Goal: Task Accomplishment & Management: Complete application form

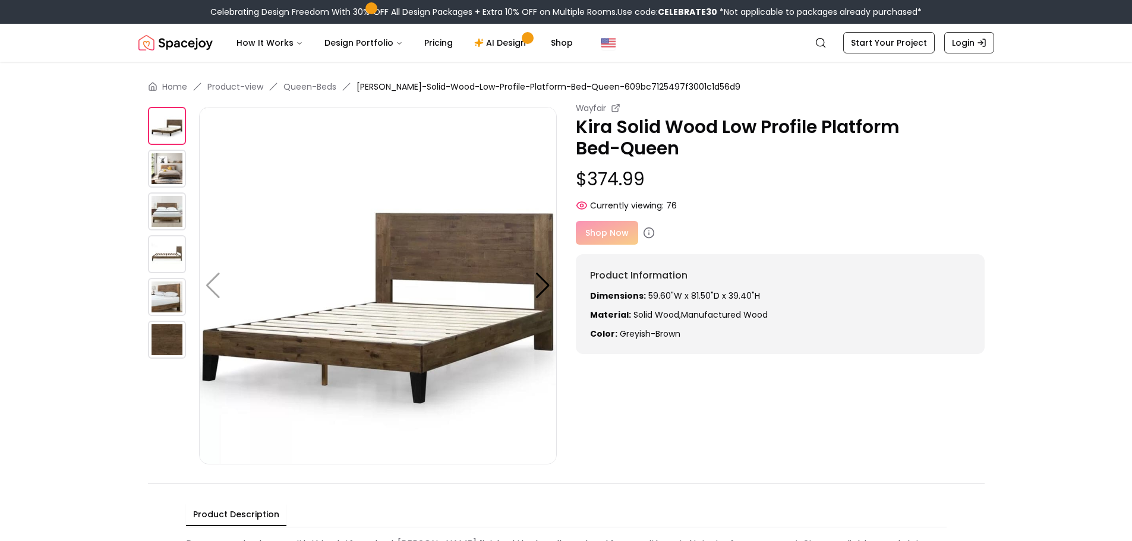
click at [162, 173] on img at bounding box center [167, 169] width 38 height 38
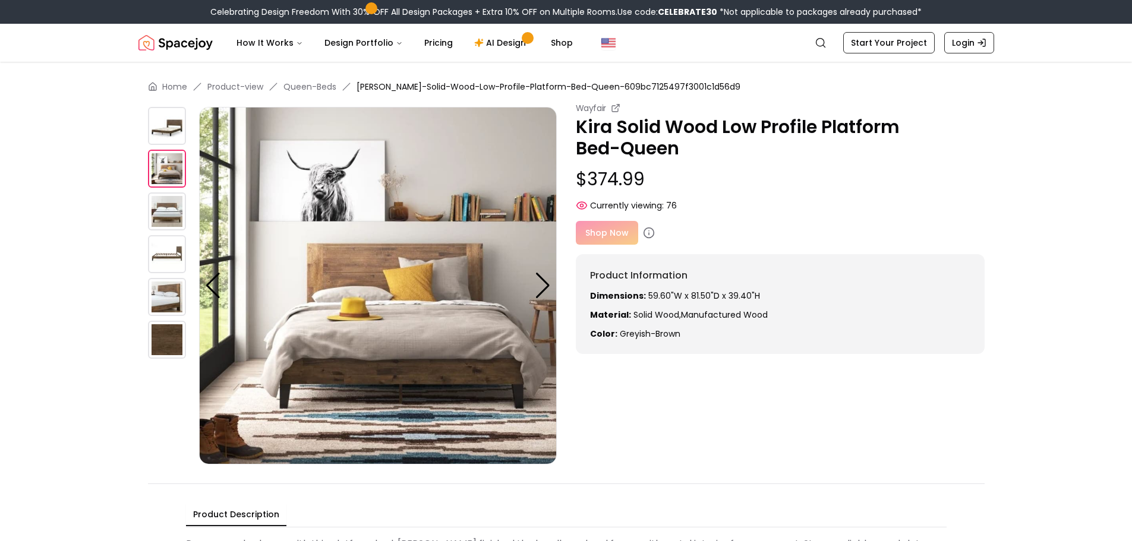
click at [165, 209] on img at bounding box center [167, 211] width 38 height 38
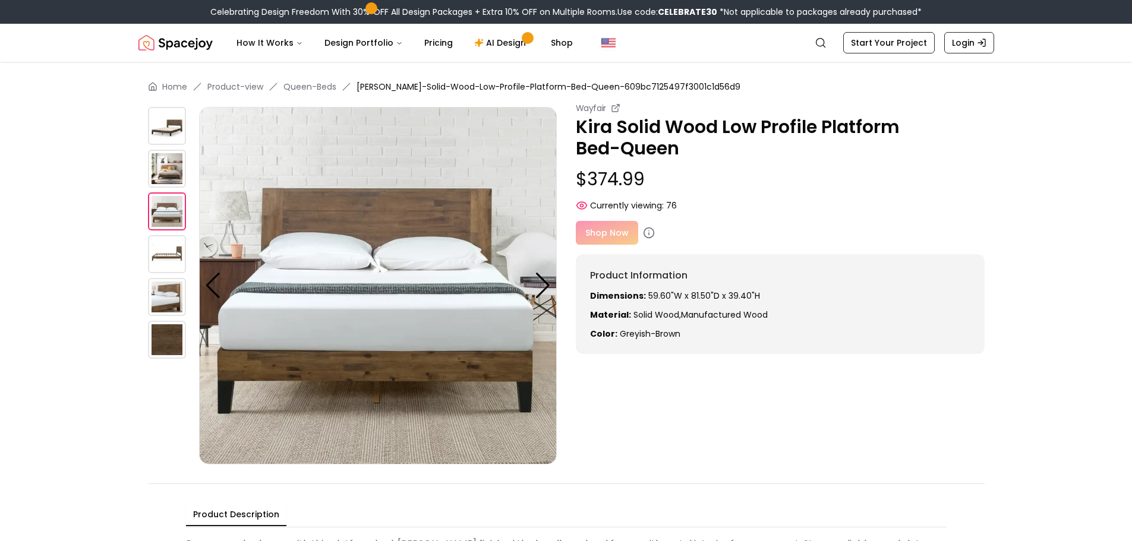
click at [178, 248] on img at bounding box center [167, 254] width 38 height 38
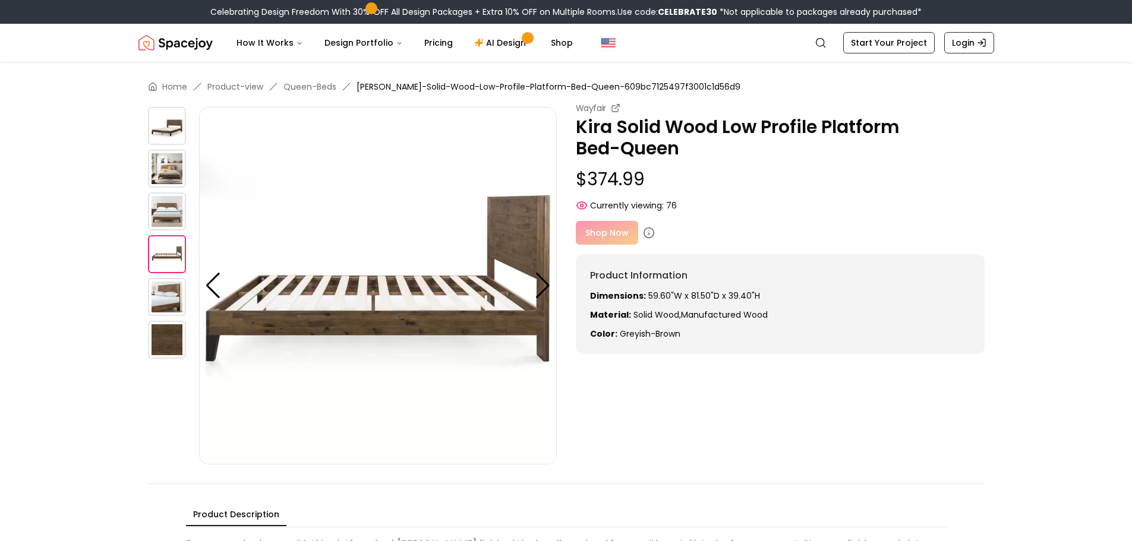
click at [164, 289] on img at bounding box center [167, 297] width 38 height 38
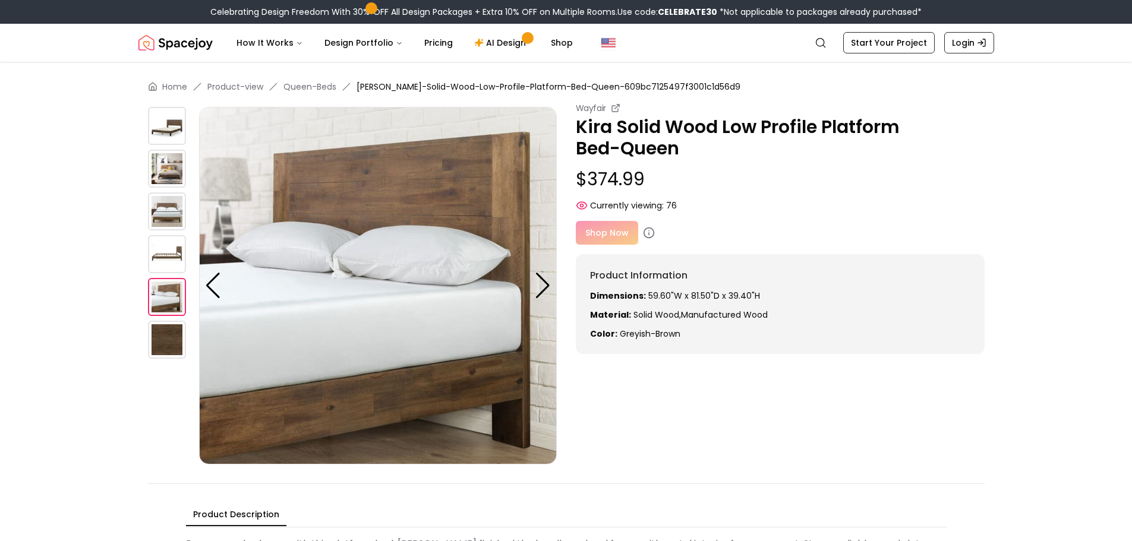
click at [539, 285] on div at bounding box center [543, 286] width 16 height 26
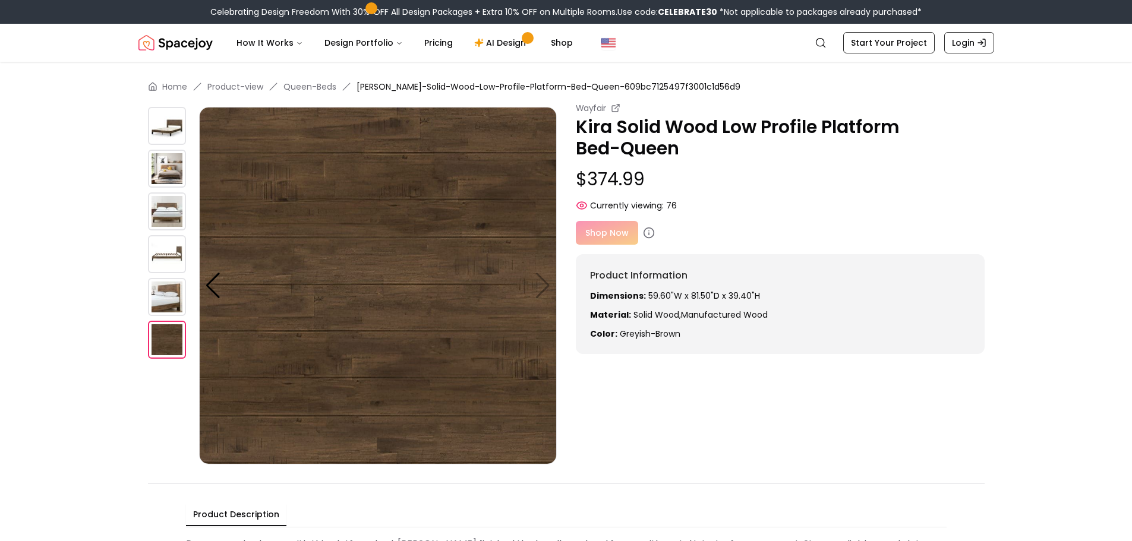
click at [539, 285] on img at bounding box center [378, 286] width 358 height 358
click at [545, 284] on img at bounding box center [378, 286] width 358 height 358
click at [177, 124] on img at bounding box center [167, 126] width 38 height 38
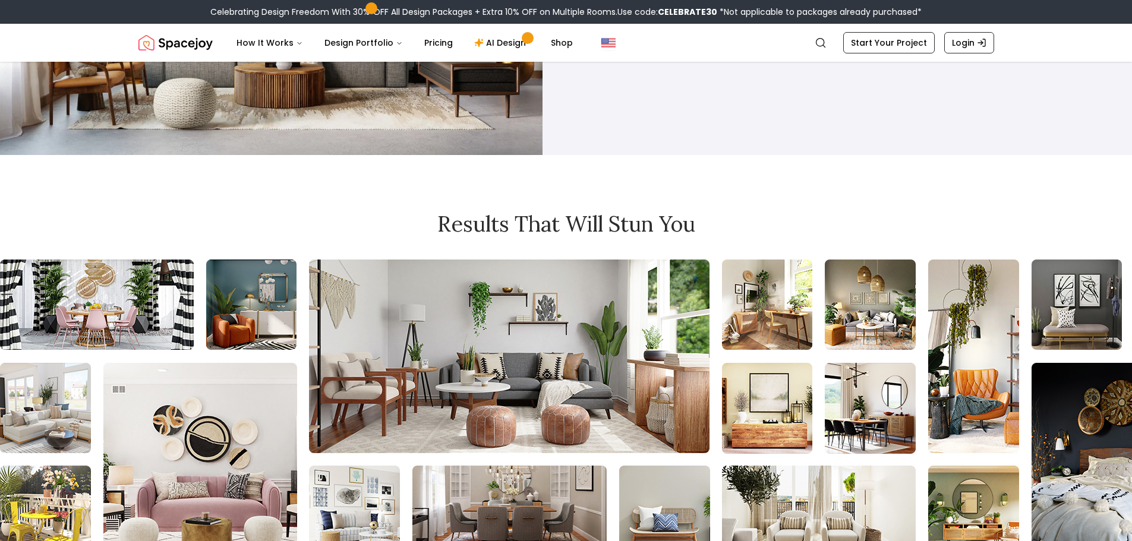
scroll to position [1010, 0]
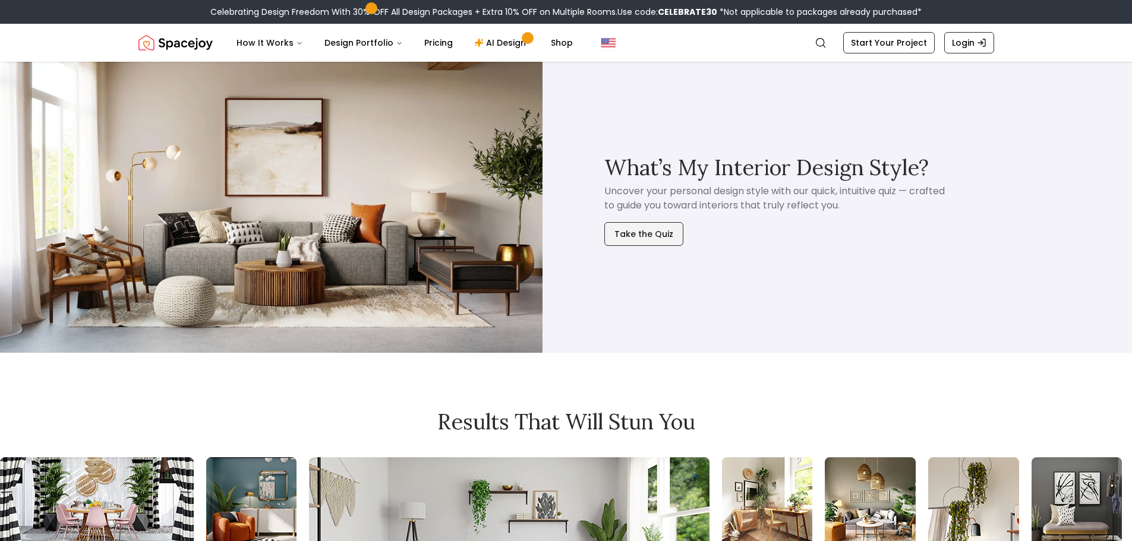
click at [654, 233] on button "Take the Quiz" at bounding box center [643, 234] width 79 height 24
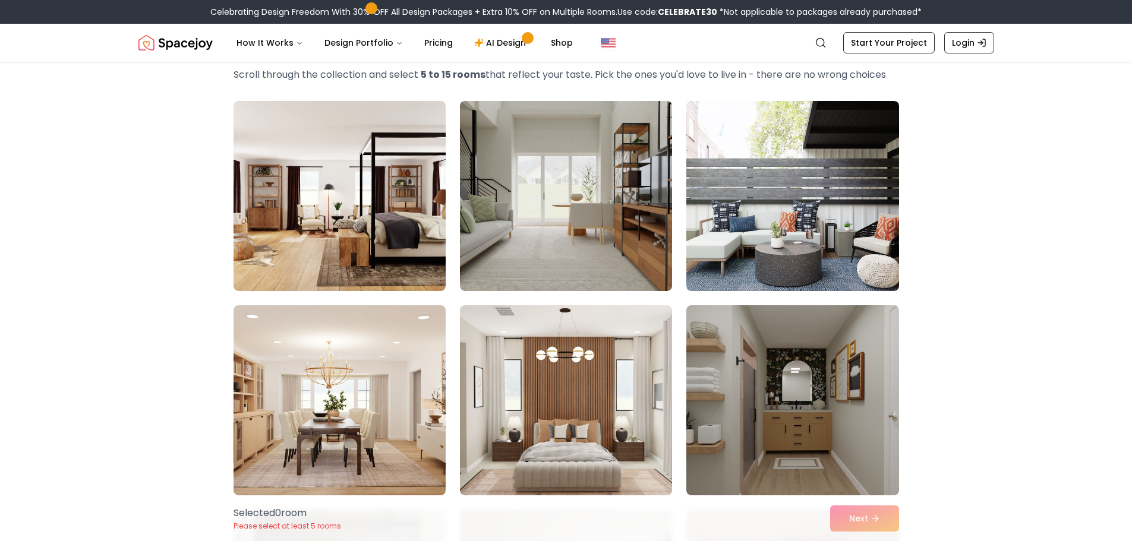
scroll to position [59, 0]
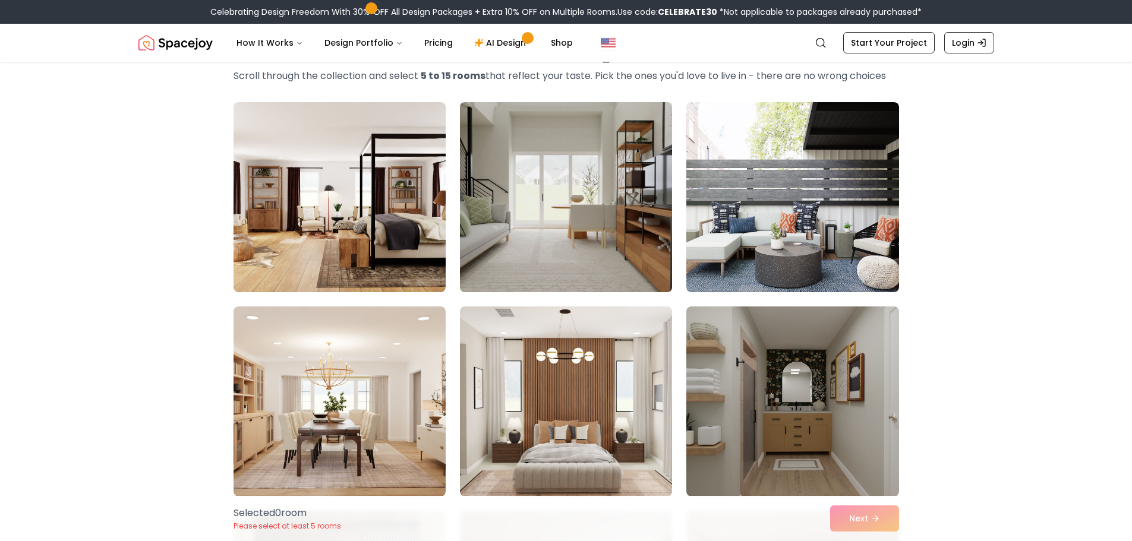
click at [551, 263] on img at bounding box center [565, 197] width 223 height 200
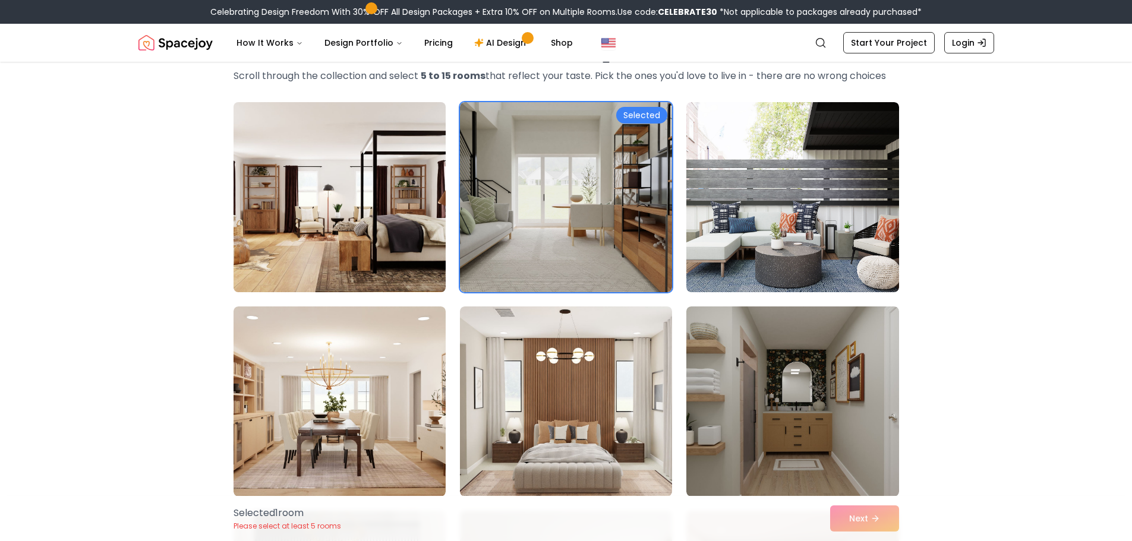
click at [382, 273] on img at bounding box center [339, 197] width 223 height 200
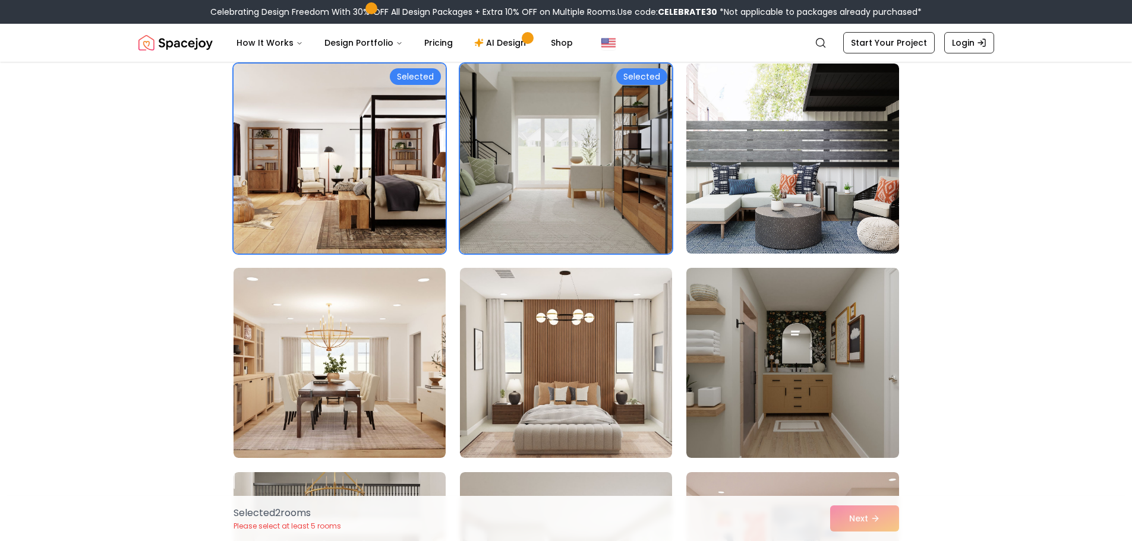
scroll to position [119, 0]
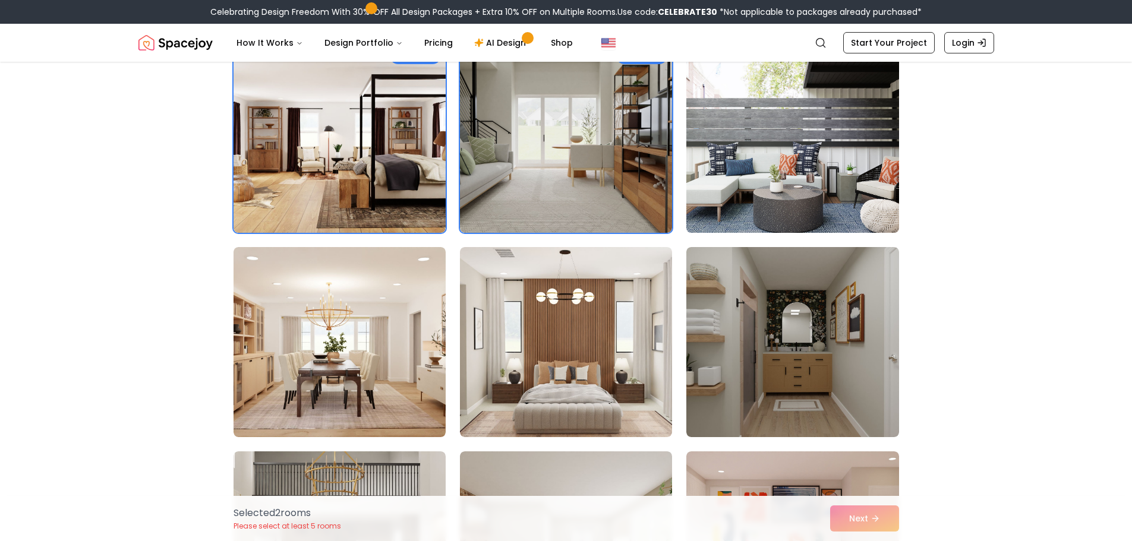
click at [865, 207] on img at bounding box center [792, 138] width 223 height 200
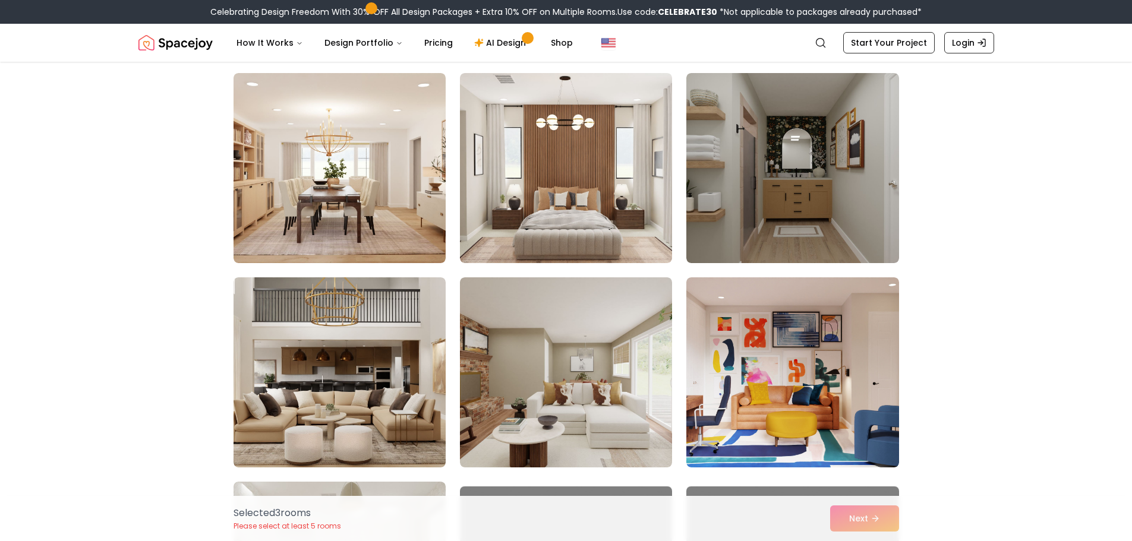
scroll to position [356, 0]
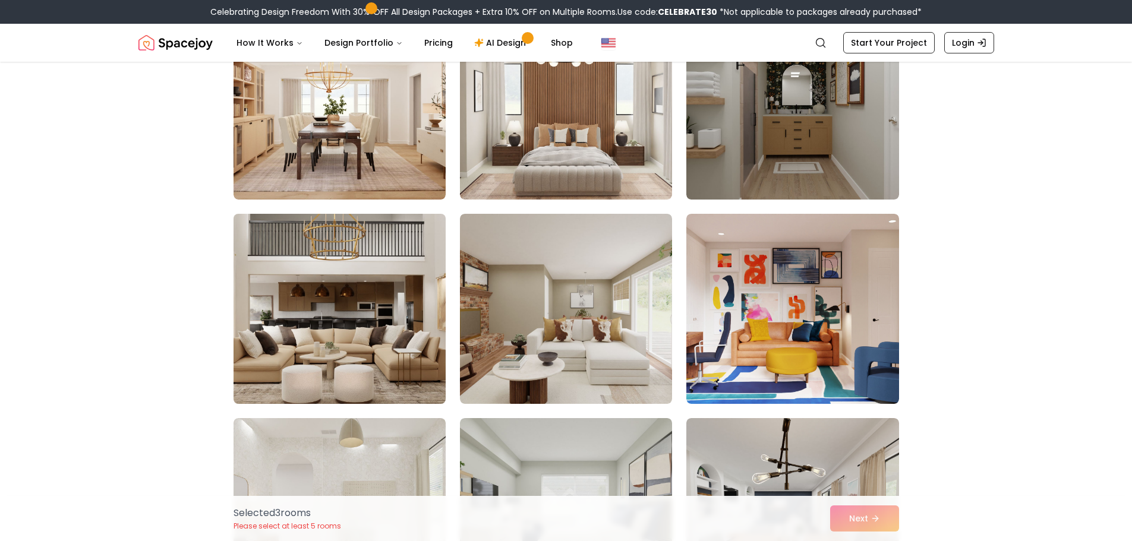
click at [350, 353] on img at bounding box center [339, 309] width 223 height 200
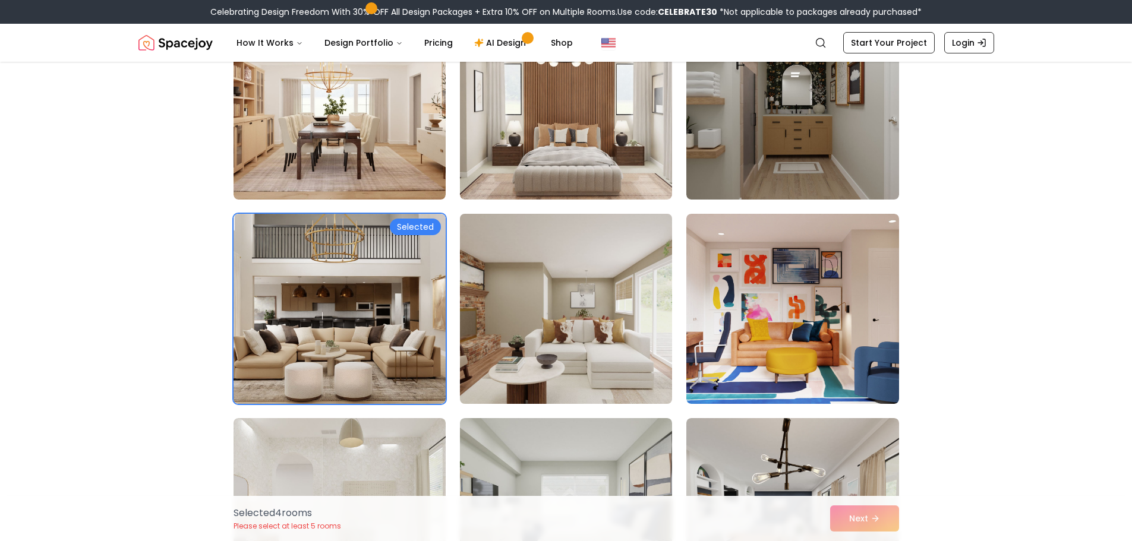
click at [591, 384] on img at bounding box center [565, 309] width 223 height 200
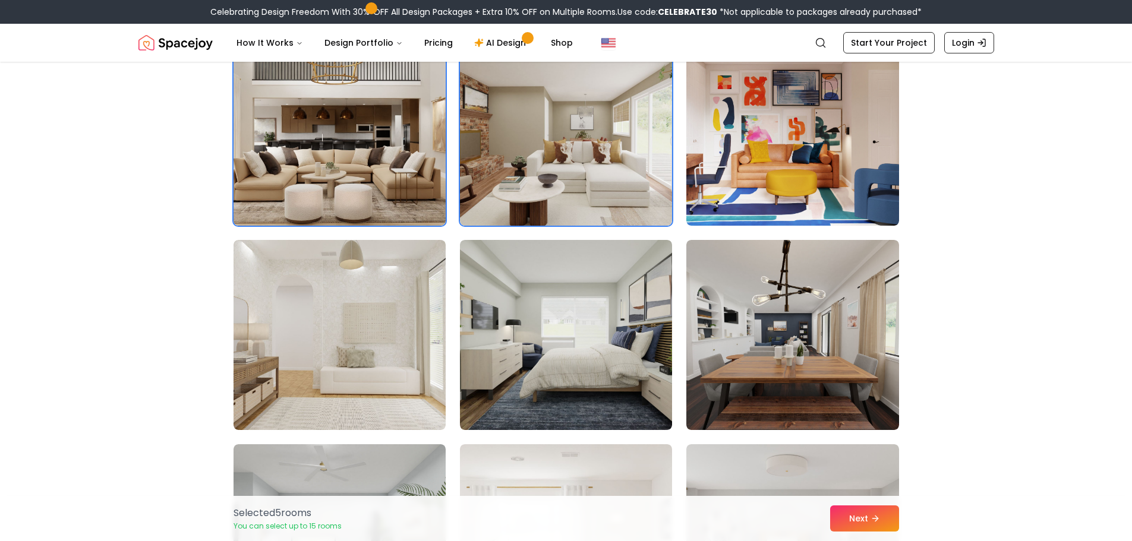
scroll to position [594, 0]
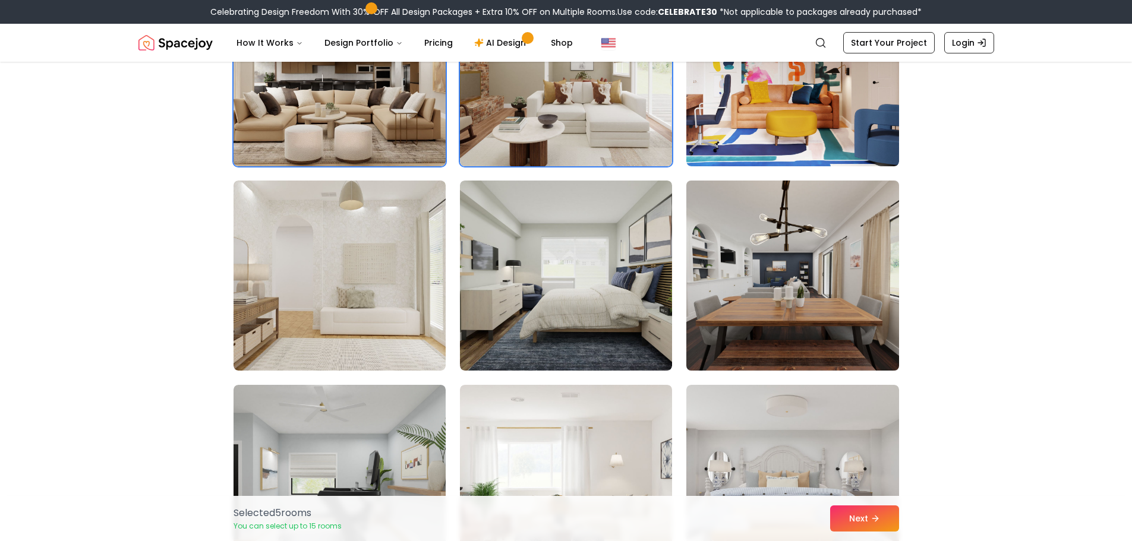
click at [813, 347] on img at bounding box center [792, 276] width 223 height 200
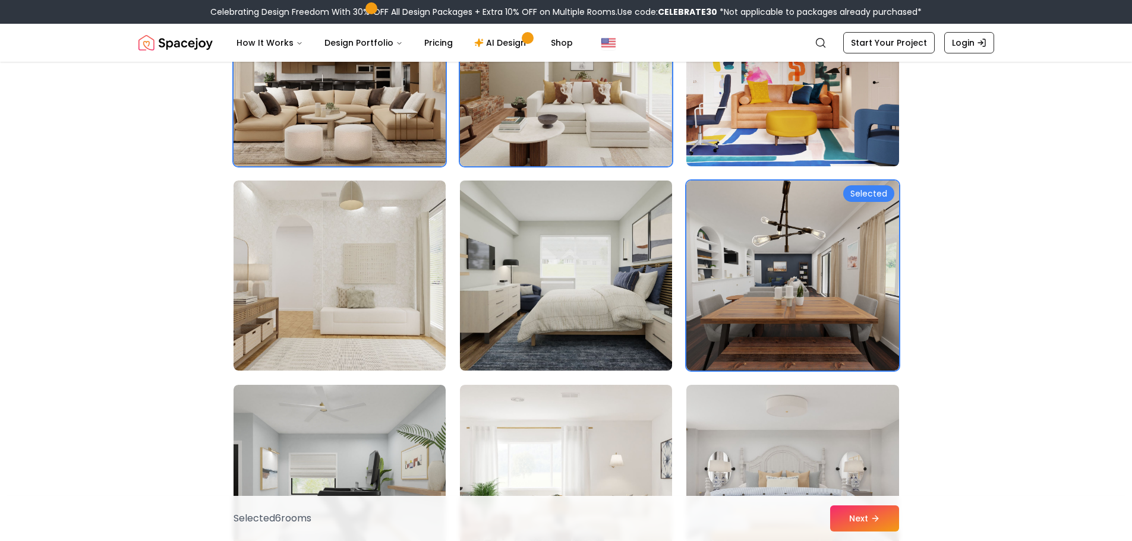
click at [635, 330] on img at bounding box center [565, 276] width 223 height 200
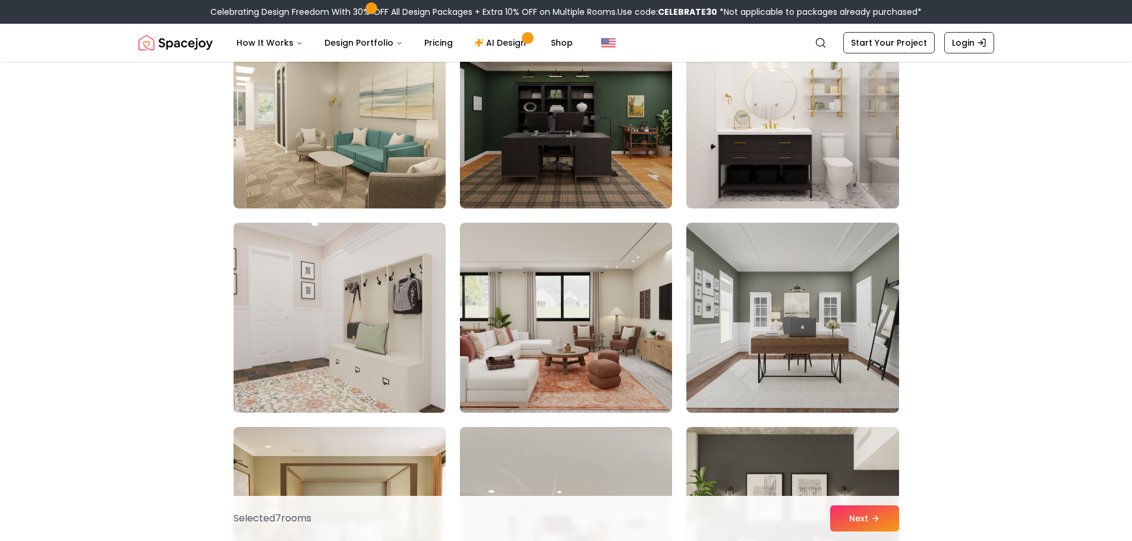
scroll to position [1188, 0]
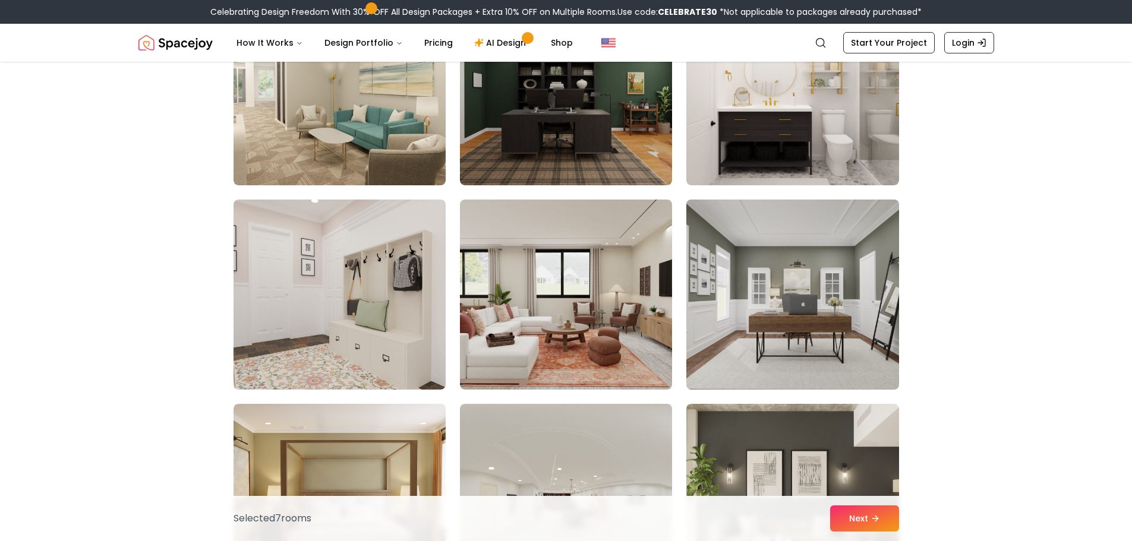
click at [854, 360] on img at bounding box center [792, 295] width 223 height 200
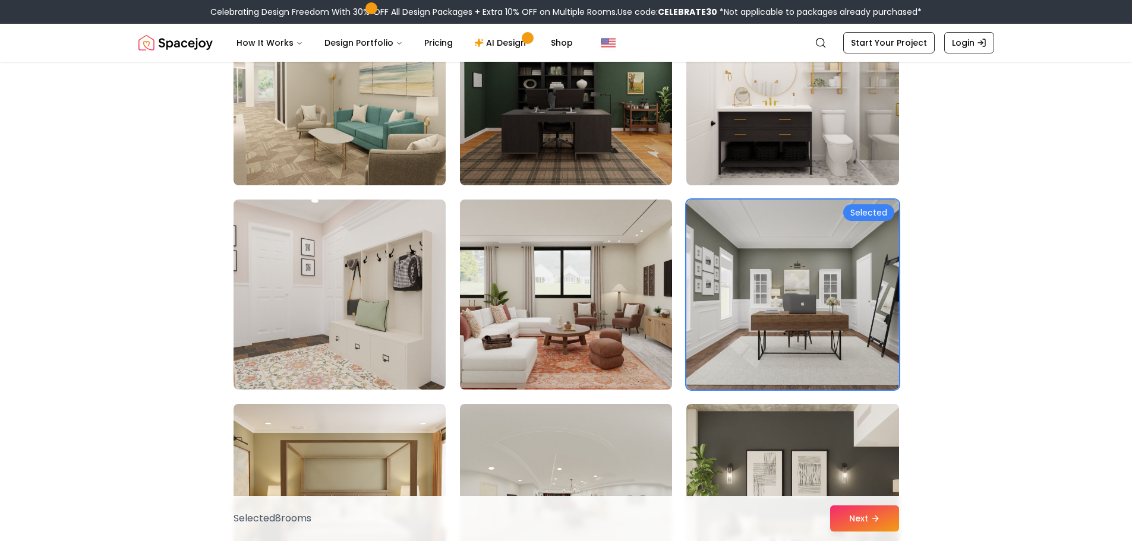
click at [587, 356] on img at bounding box center [565, 295] width 223 height 200
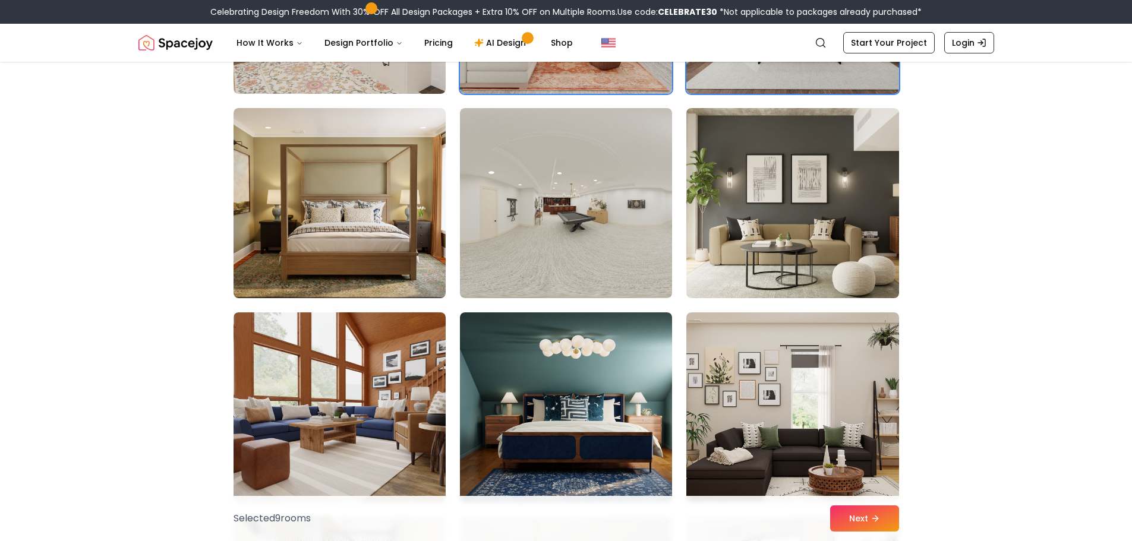
scroll to position [1485, 0]
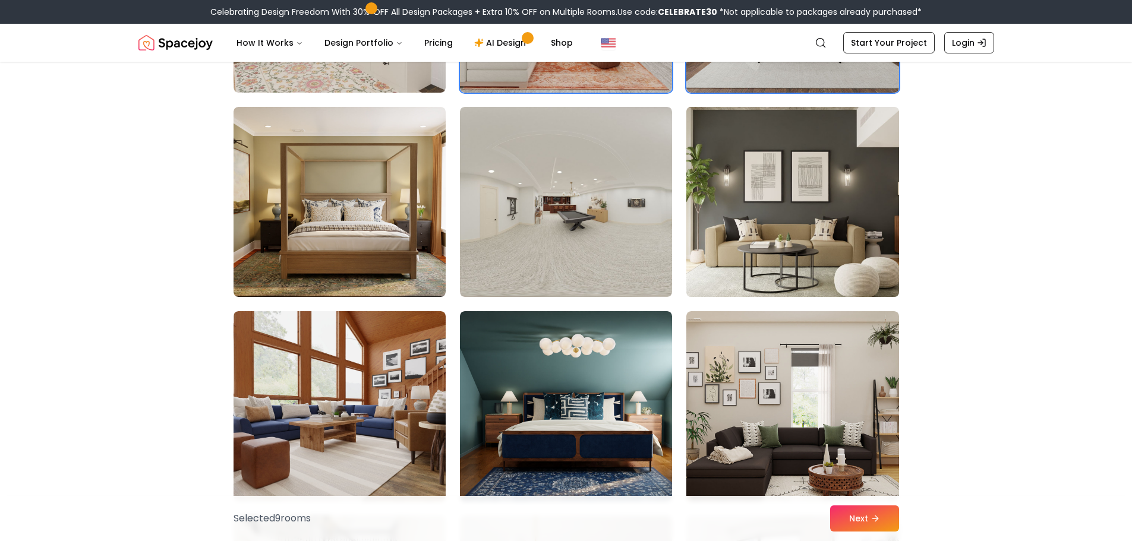
click at [742, 267] on img at bounding box center [792, 202] width 223 height 200
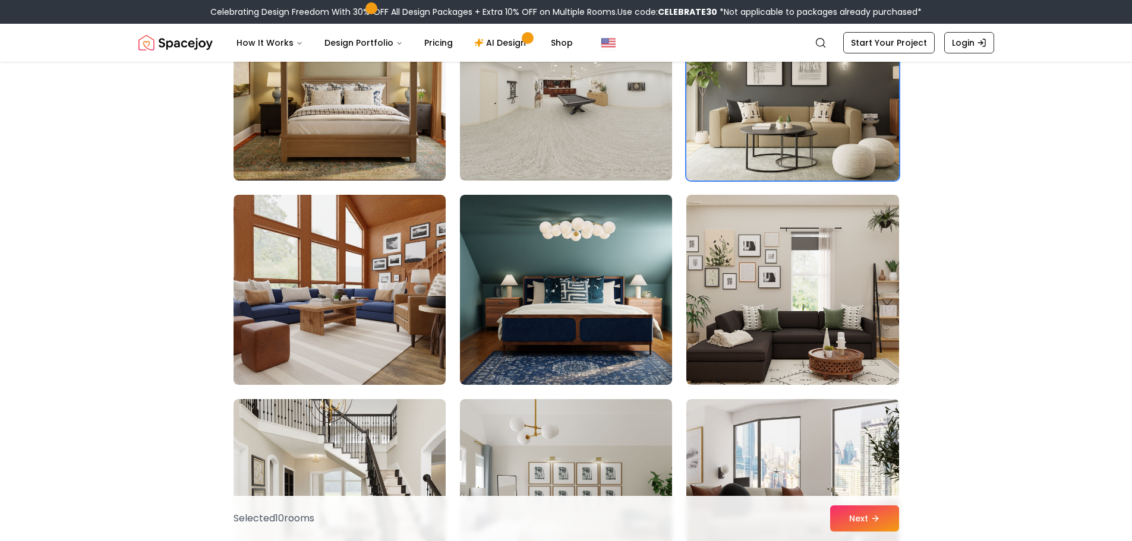
scroll to position [1604, 0]
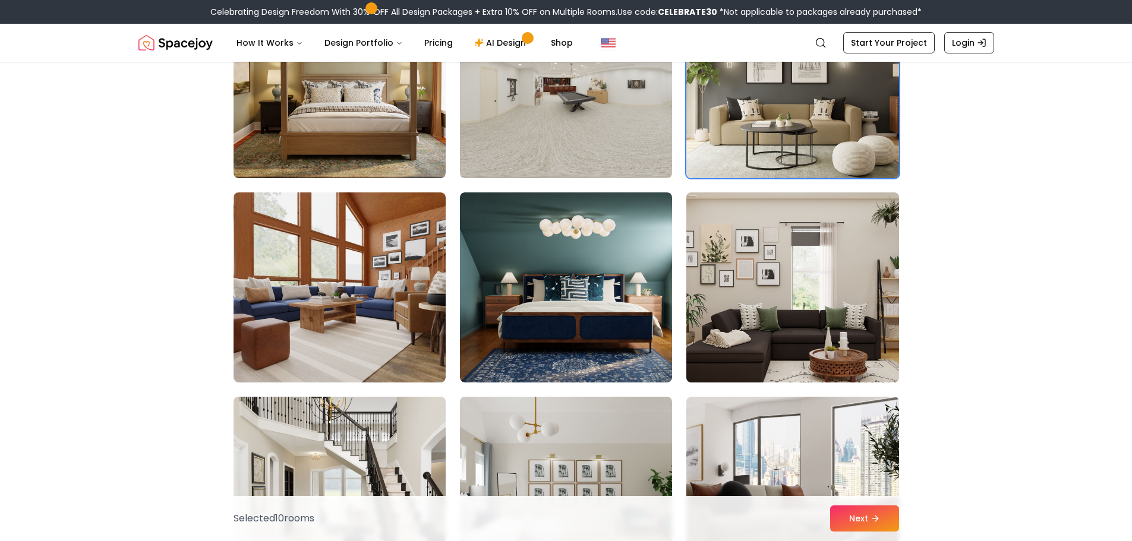
click at [836, 338] on img at bounding box center [792, 288] width 223 height 200
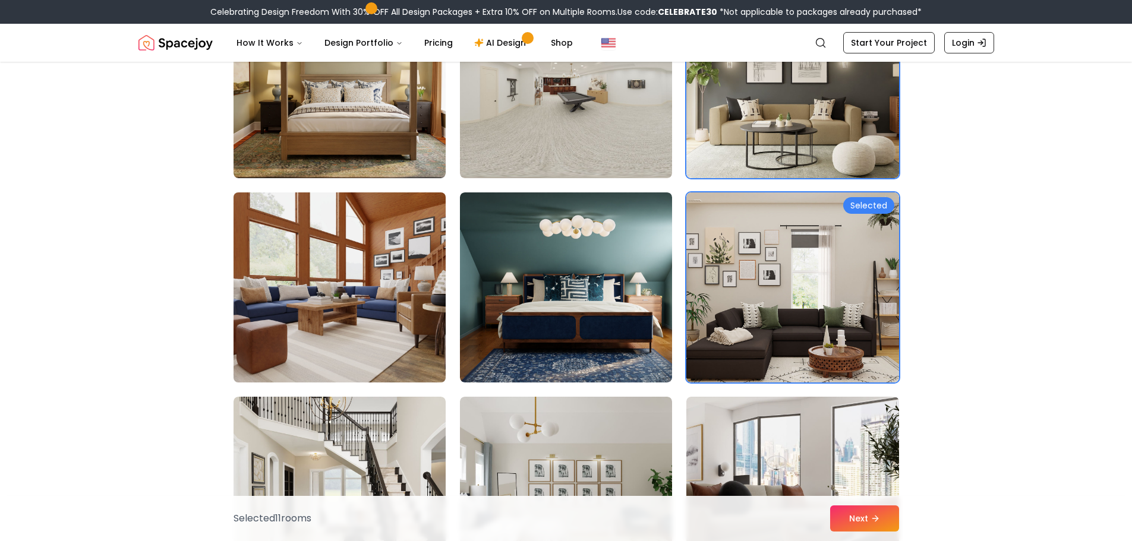
click at [362, 348] on img at bounding box center [339, 288] width 223 height 200
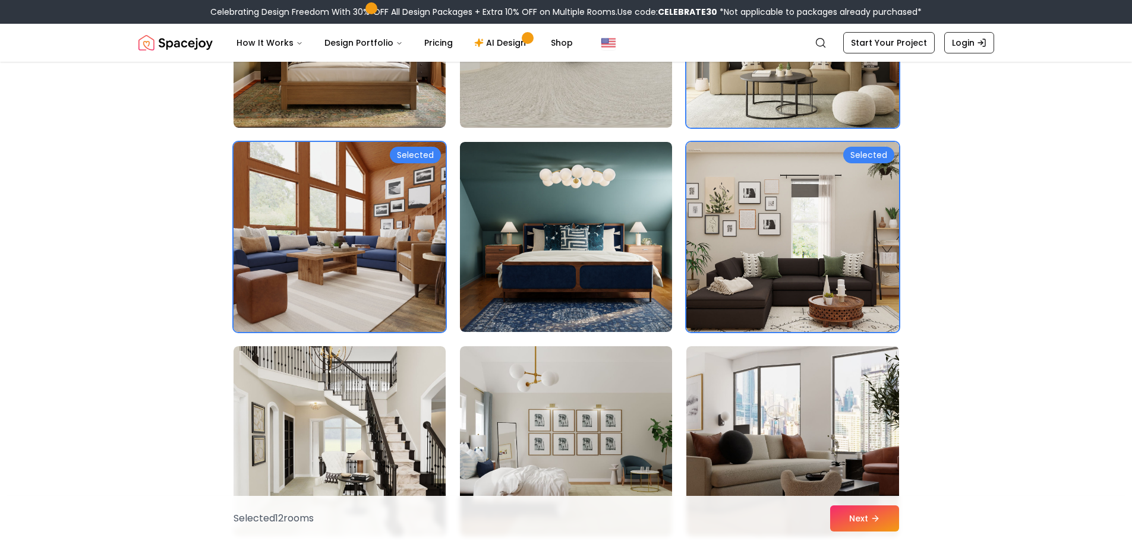
scroll to position [1782, 0]
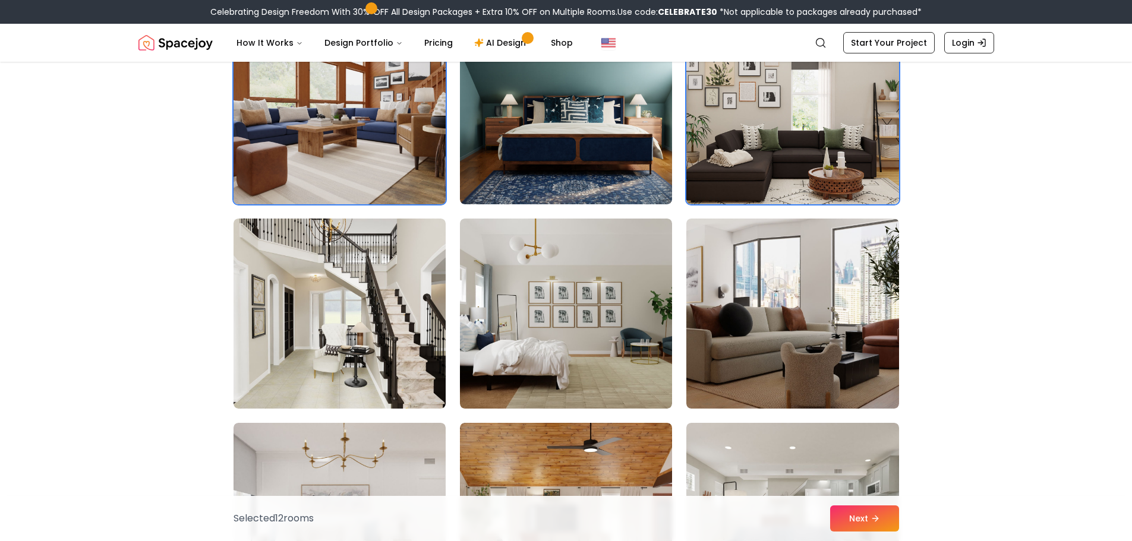
click at [360, 349] on img at bounding box center [339, 314] width 212 height 190
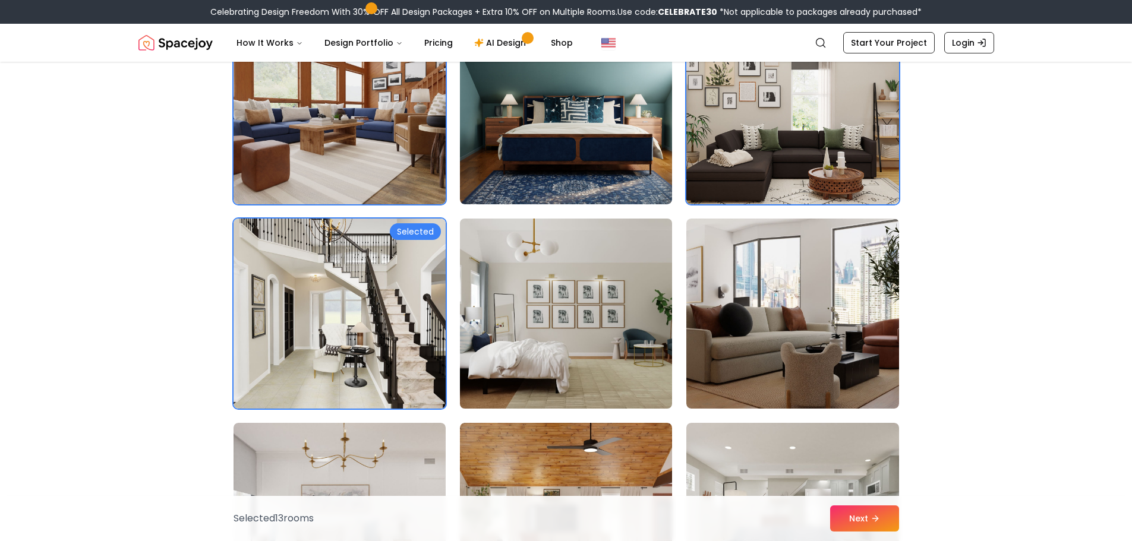
click at [586, 378] on img at bounding box center [565, 314] width 223 height 200
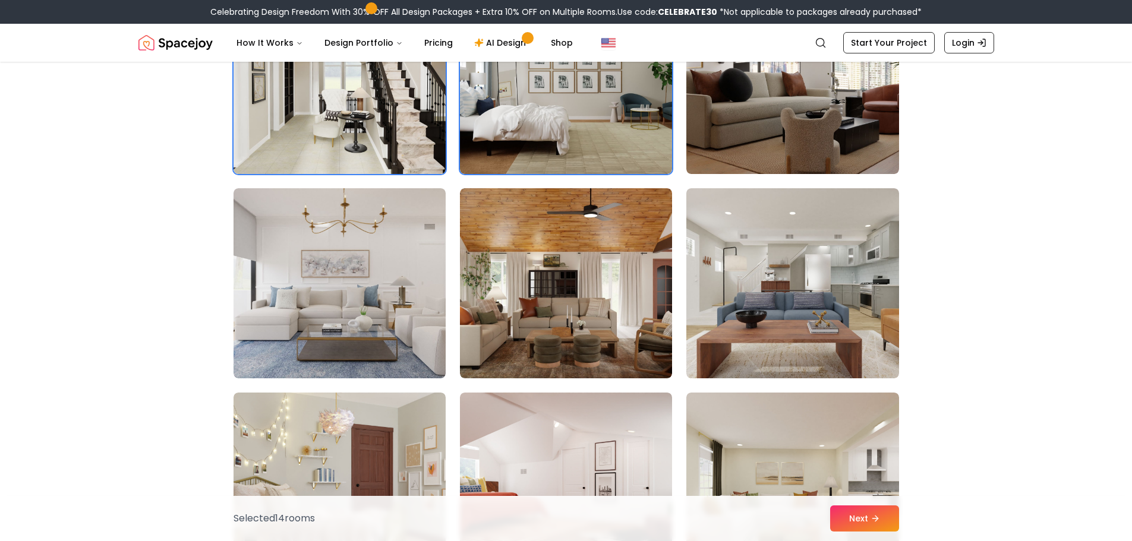
scroll to position [2020, 0]
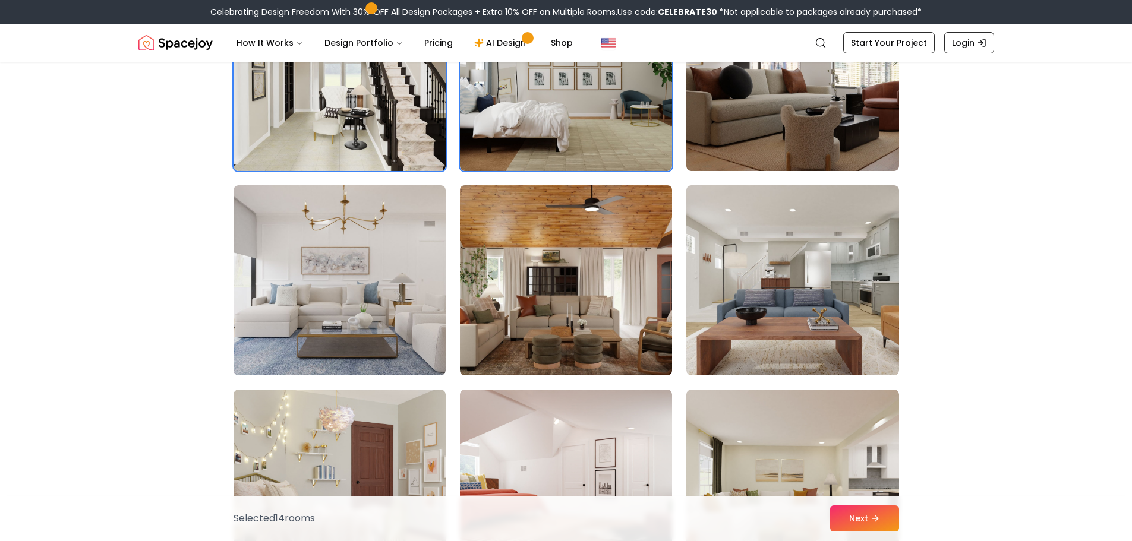
click at [592, 345] on img at bounding box center [565, 281] width 223 height 200
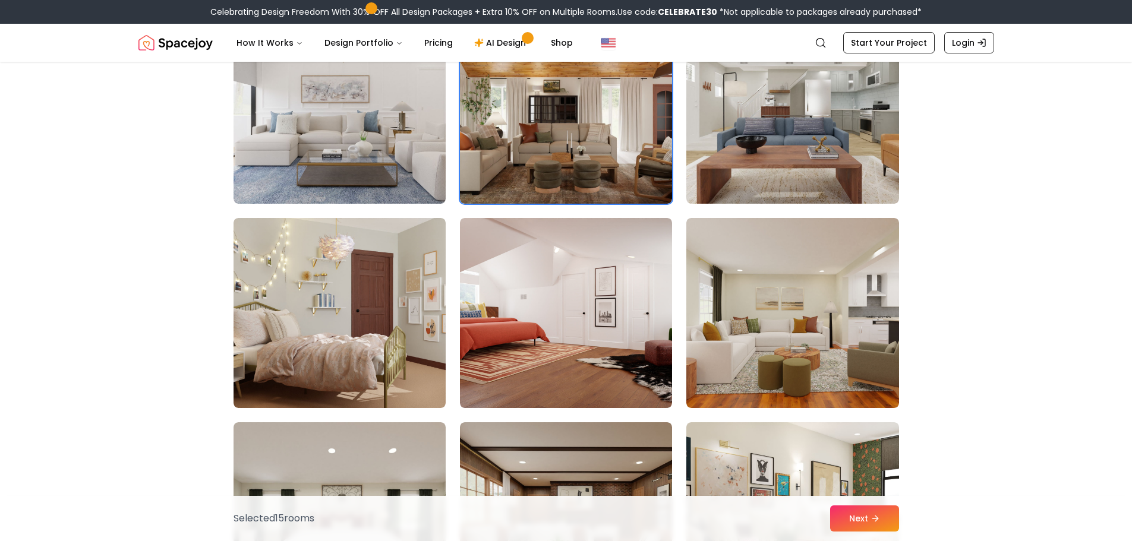
scroll to position [2257, 0]
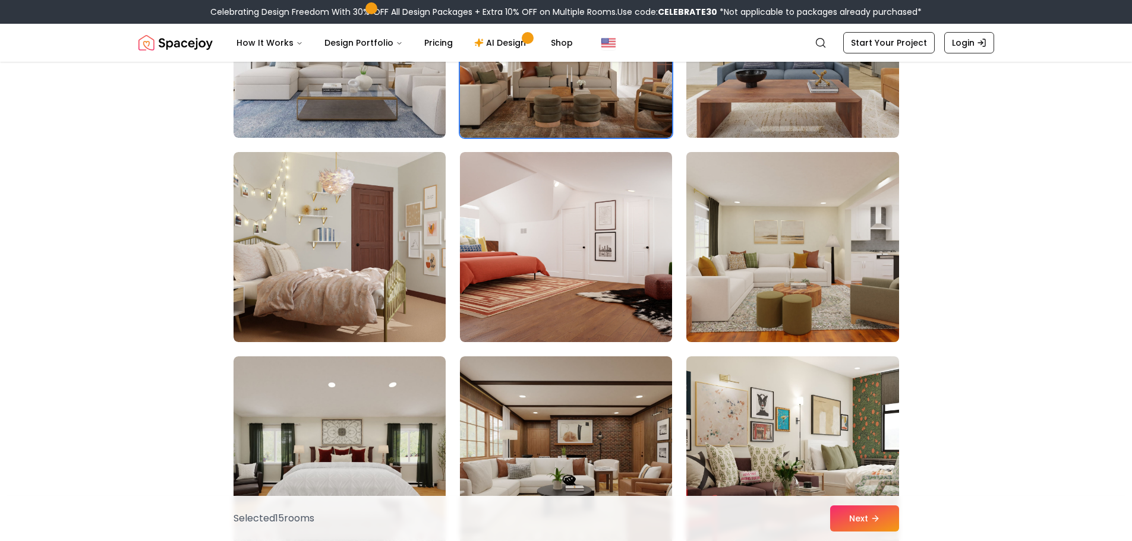
click at [817, 321] on img at bounding box center [792, 247] width 223 height 200
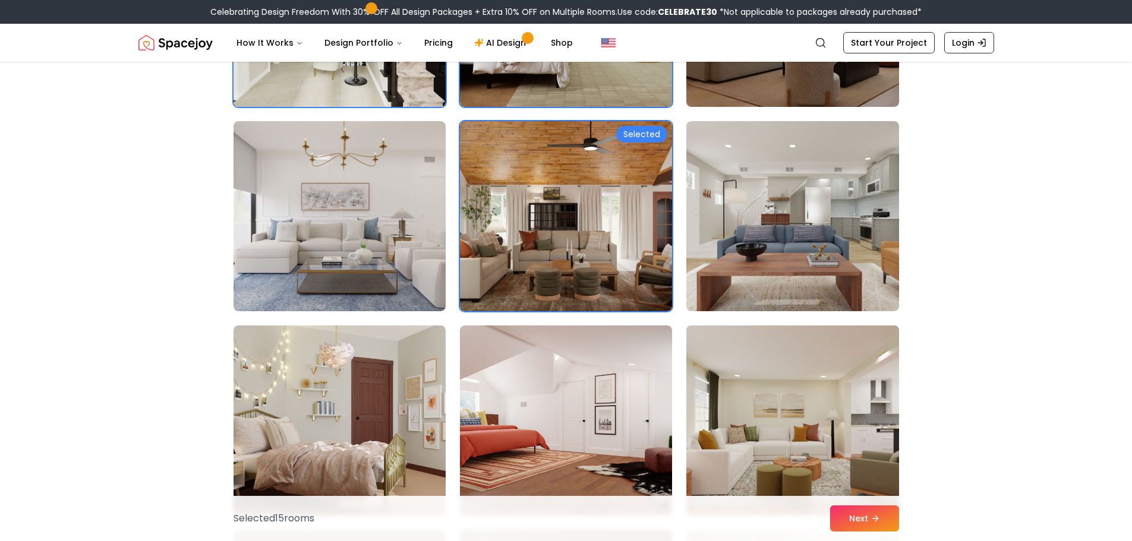
scroll to position [2079, 0]
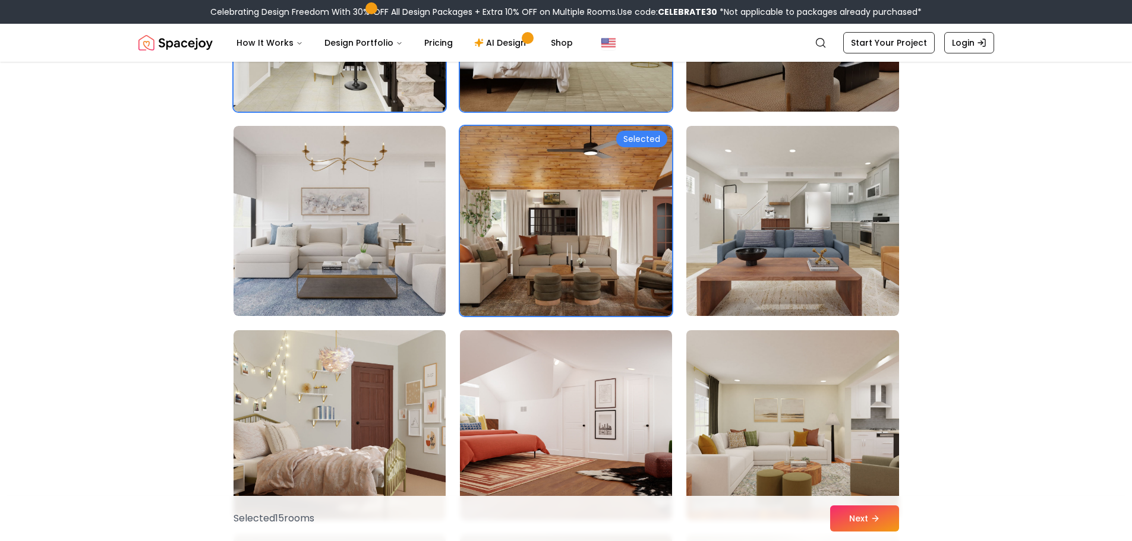
click at [813, 416] on img at bounding box center [792, 426] width 223 height 200
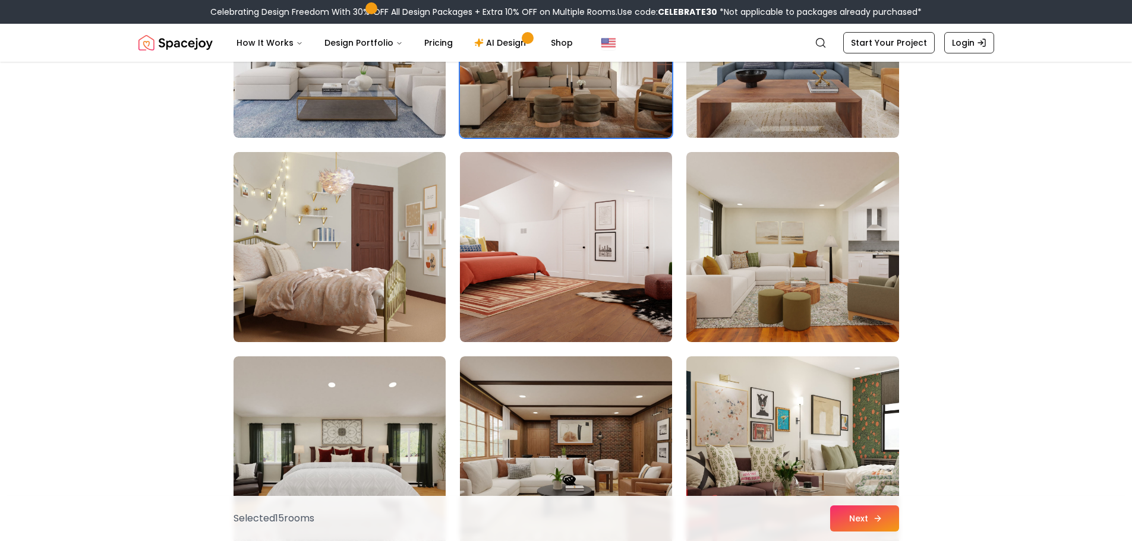
click at [879, 513] on button "Next" at bounding box center [864, 519] width 69 height 26
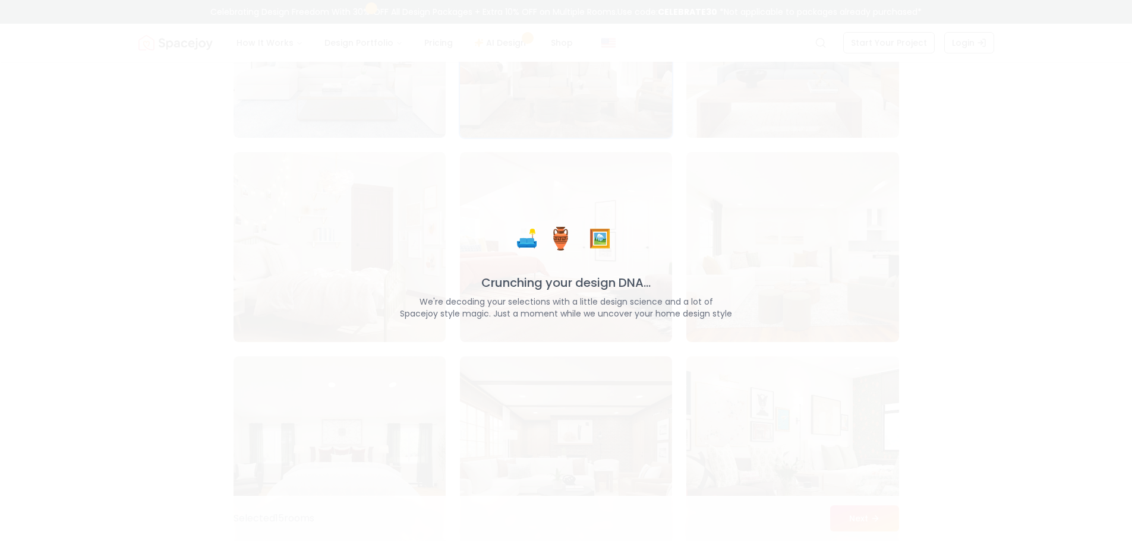
scroll to position [2257, 0]
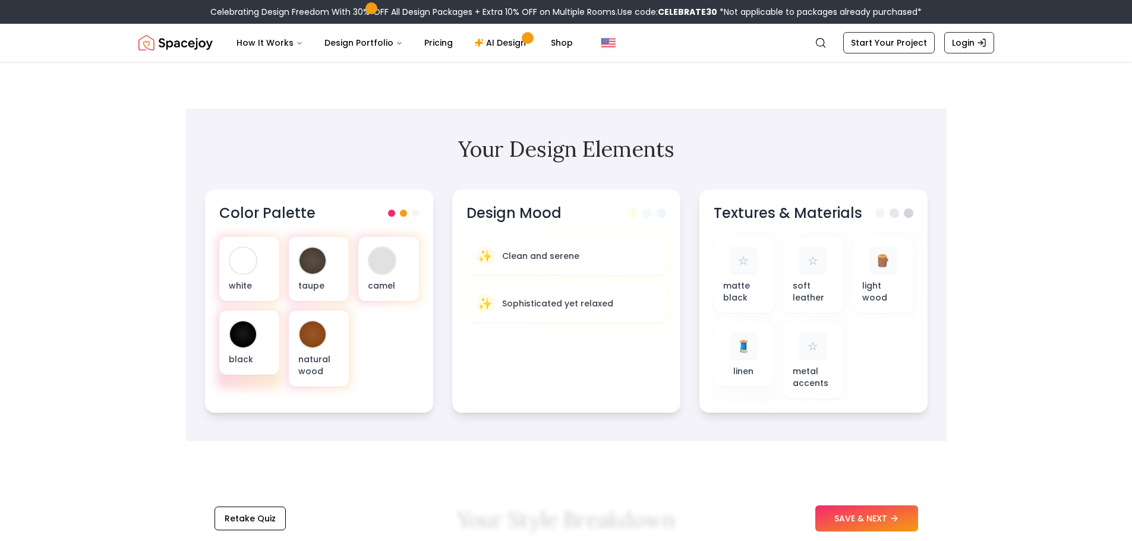
scroll to position [297, 0]
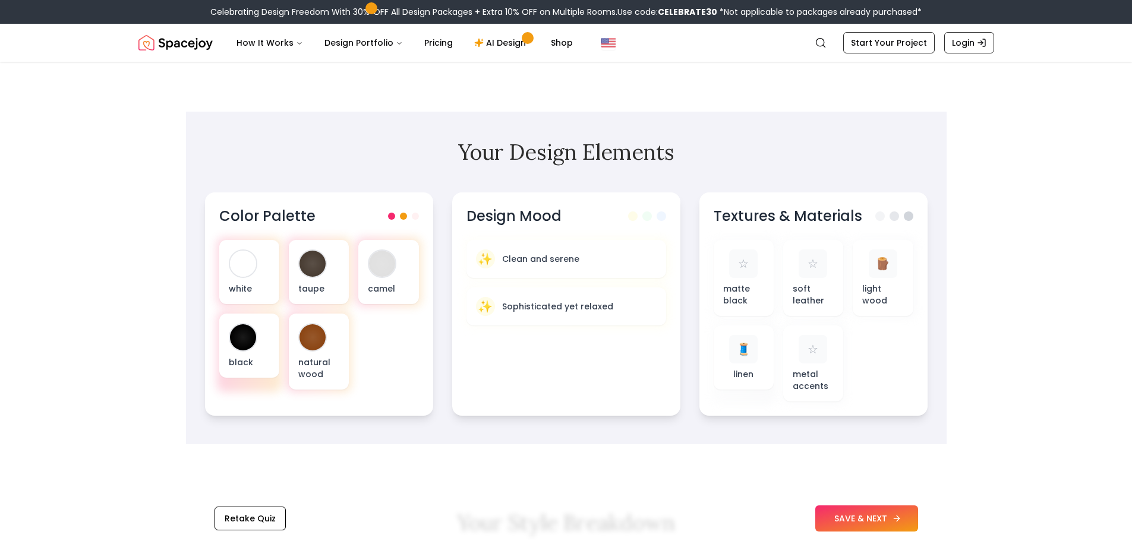
click at [861, 527] on button "SAVE & NEXT" at bounding box center [866, 519] width 103 height 26
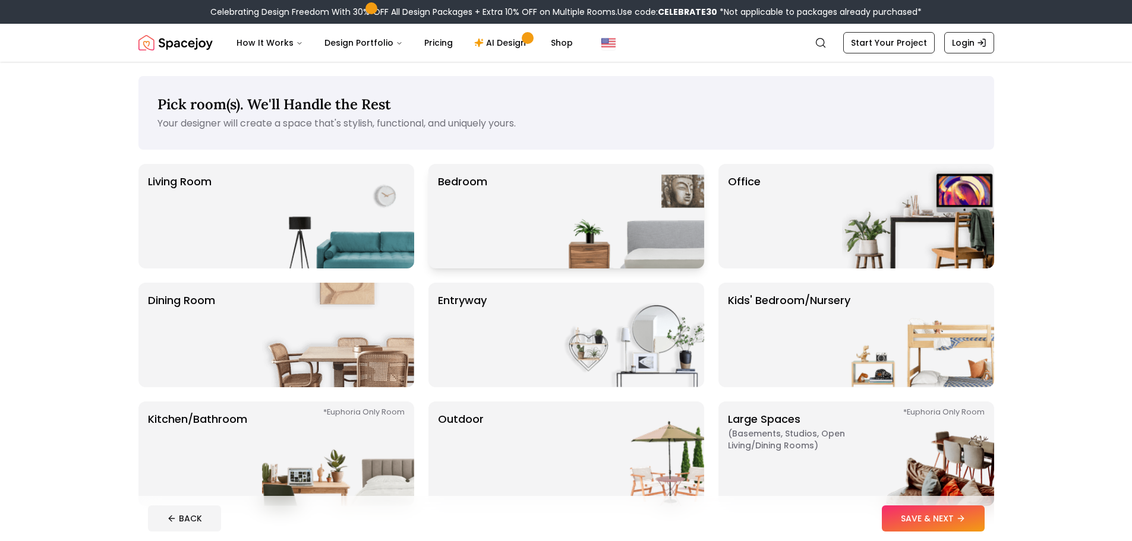
click at [548, 242] on div "Bedroom" at bounding box center [566, 216] width 276 height 105
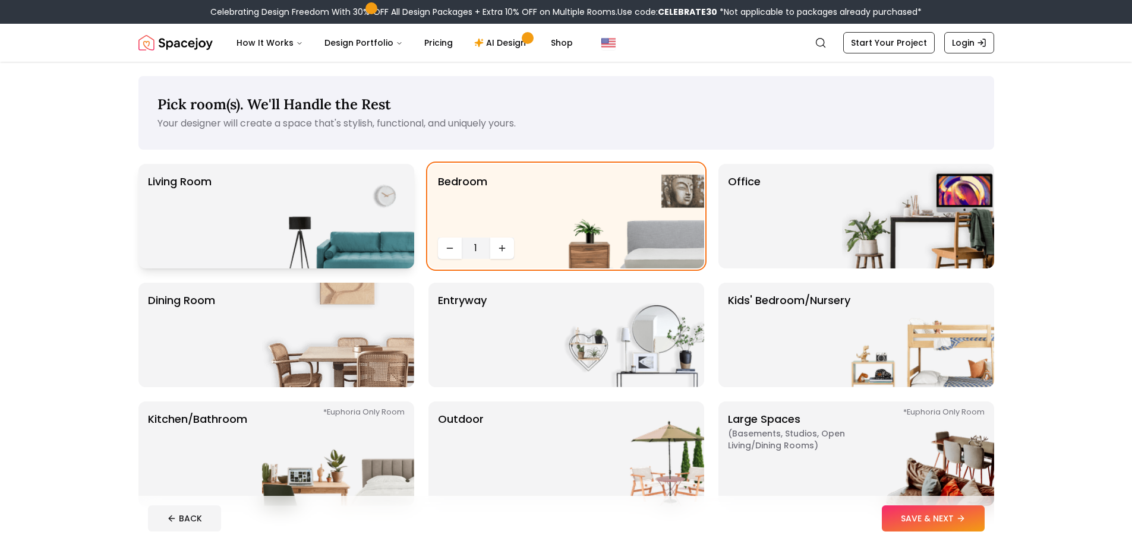
click at [403, 229] on img at bounding box center [338, 216] width 152 height 105
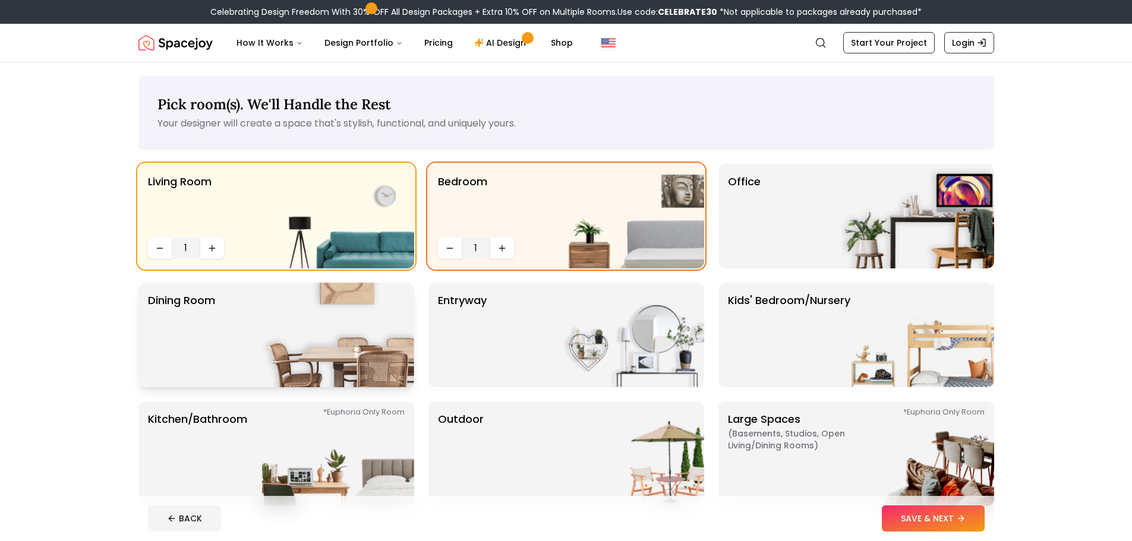
click at [384, 318] on img at bounding box center [338, 335] width 152 height 105
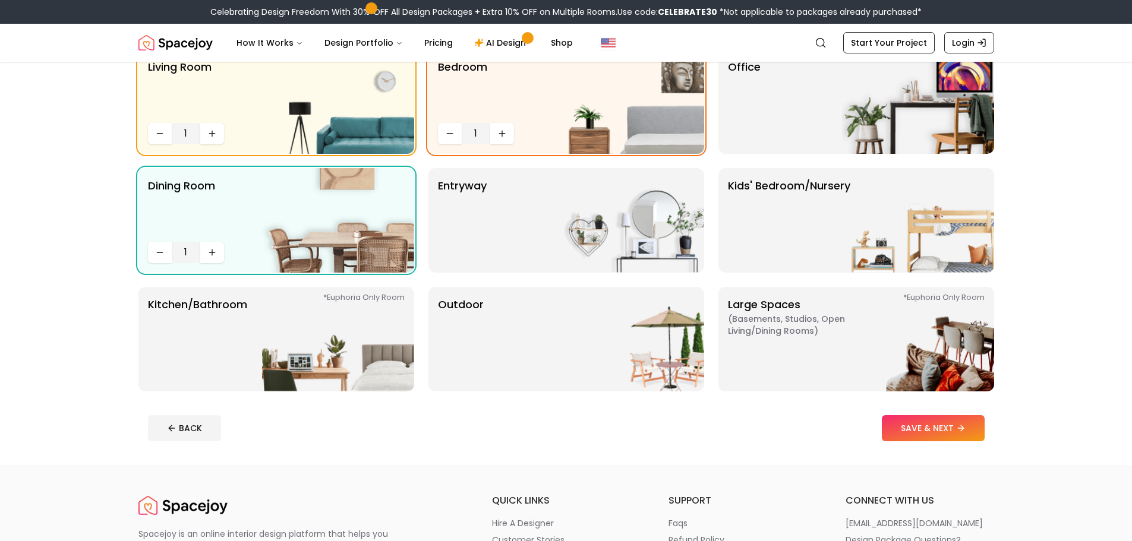
scroll to position [119, 0]
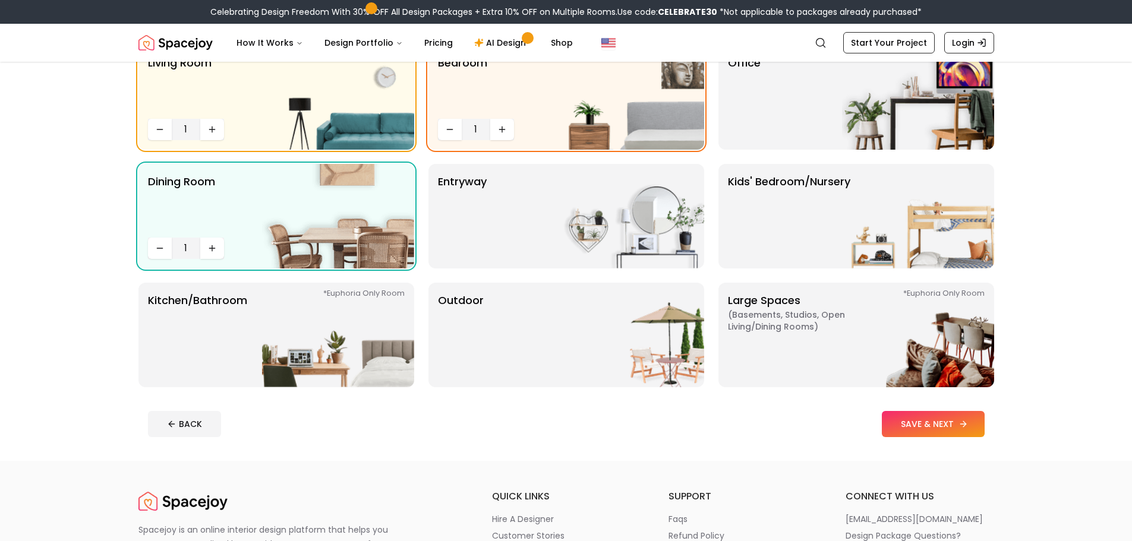
click at [966, 422] on icon at bounding box center [963, 424] width 10 height 10
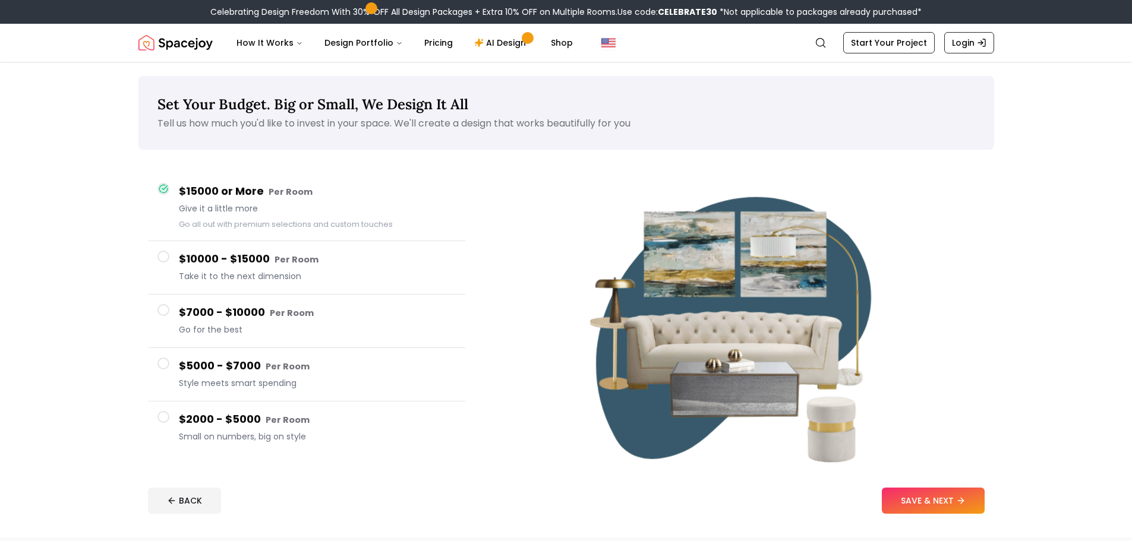
click at [166, 310] on span at bounding box center [163, 310] width 12 height 12
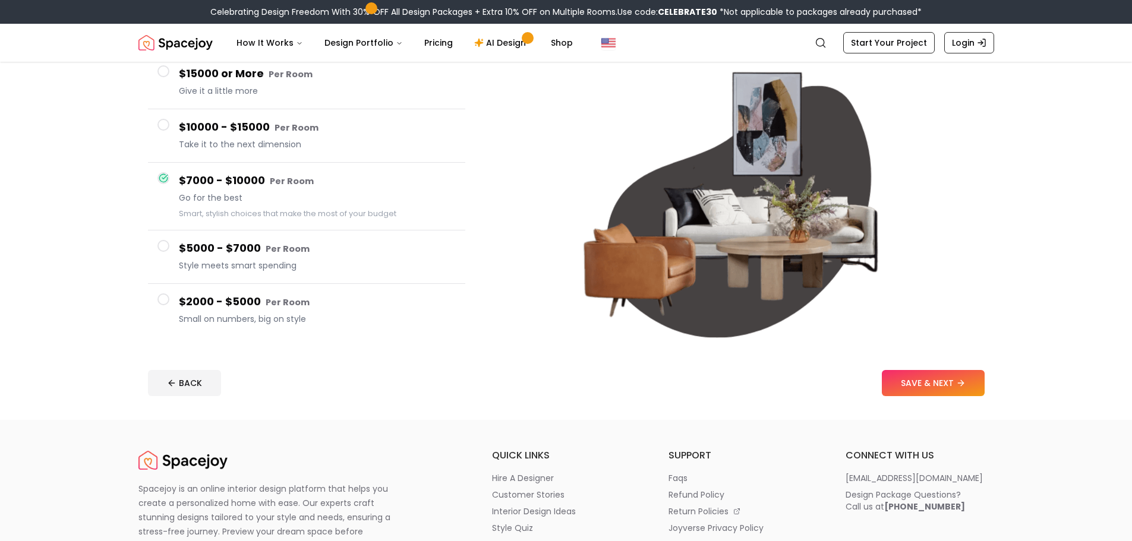
scroll to position [119, 0]
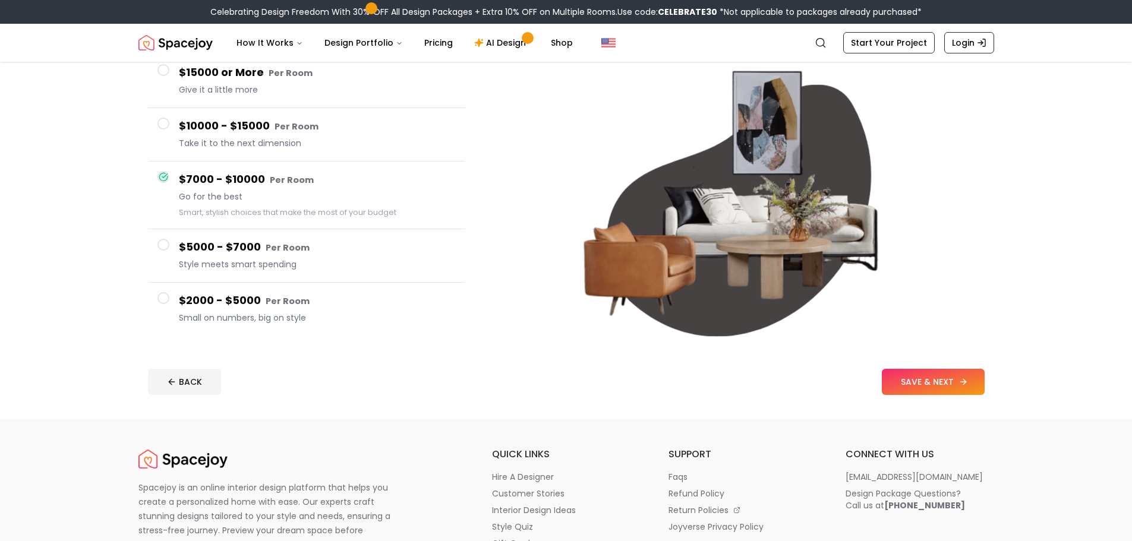
click at [945, 386] on button "SAVE & NEXT" at bounding box center [933, 382] width 103 height 26
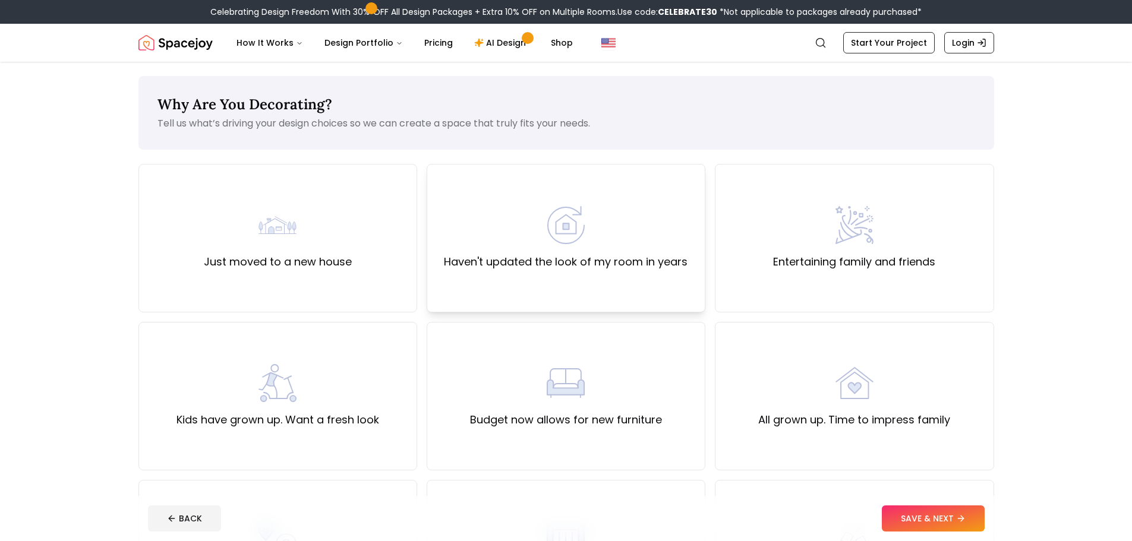
click at [596, 263] on label "Haven't updated the look of my room in years" at bounding box center [566, 262] width 244 height 17
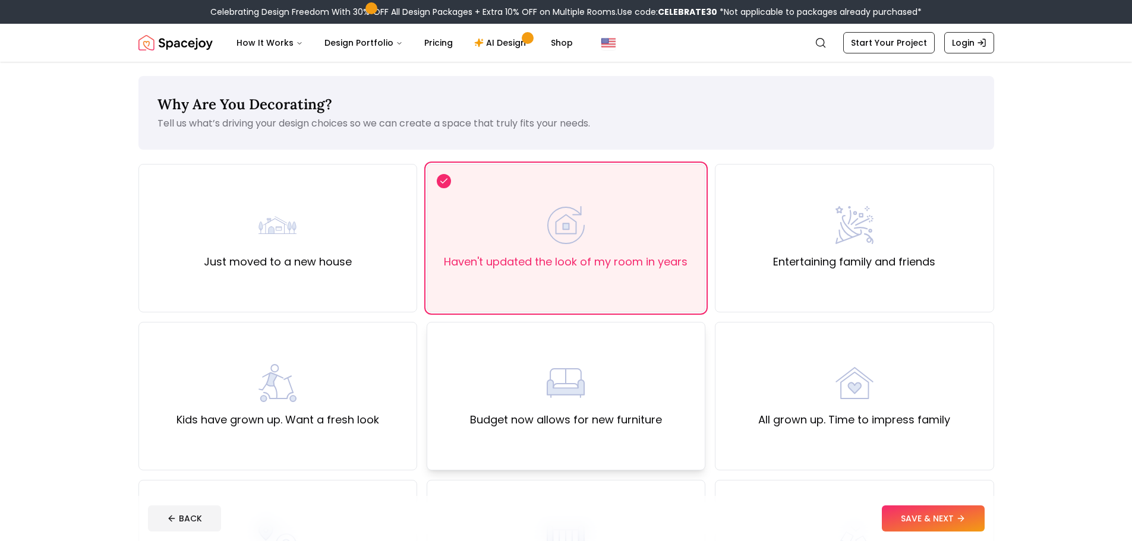
click at [579, 379] on img at bounding box center [566, 383] width 38 height 38
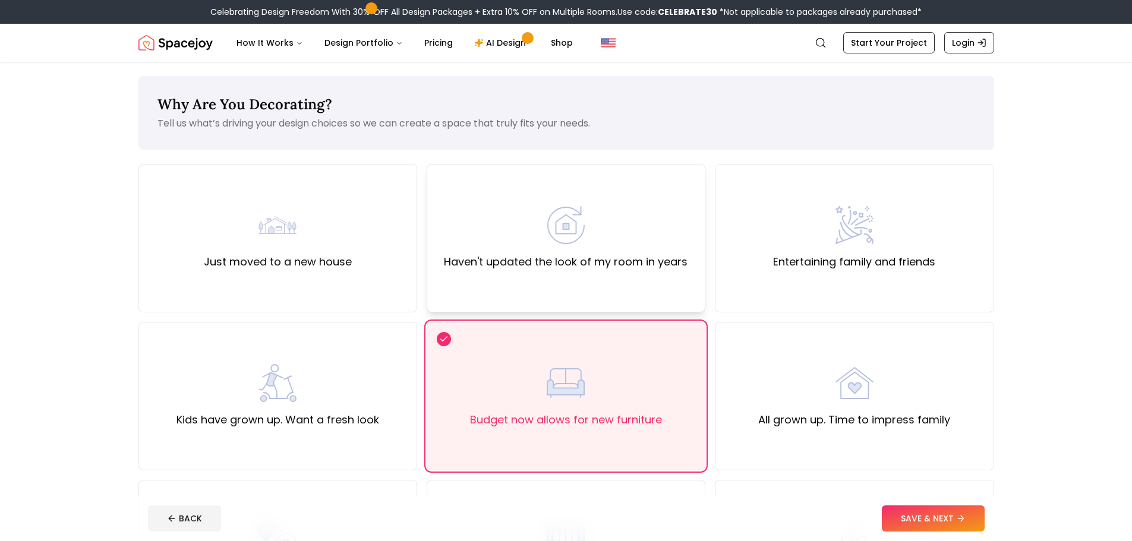
click at [582, 277] on div "Haven't updated the look of my room in years" at bounding box center [566, 238] width 279 height 149
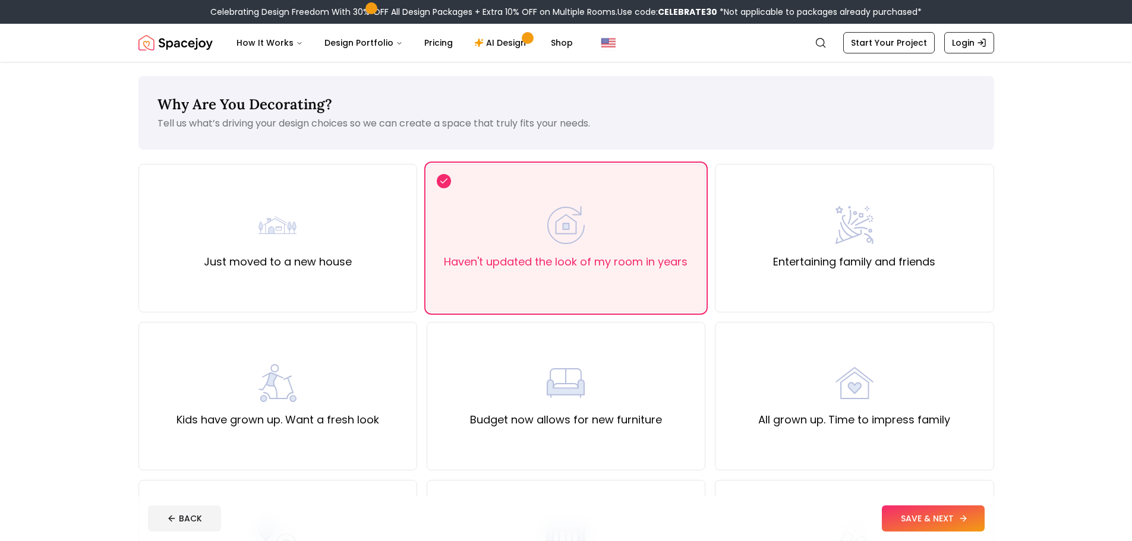
click at [917, 514] on button "SAVE & NEXT" at bounding box center [933, 519] width 103 height 26
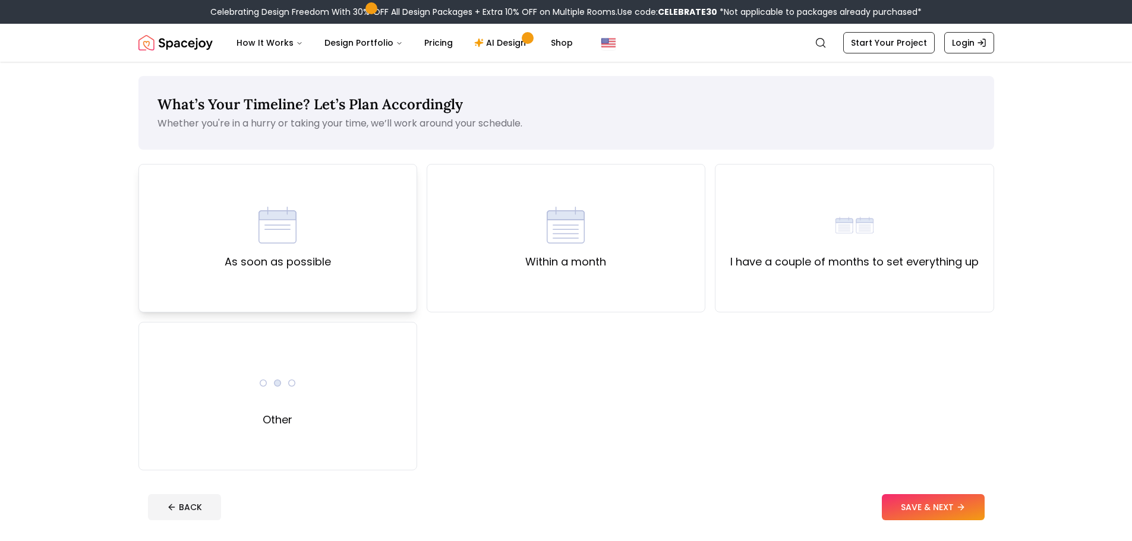
click at [285, 211] on img at bounding box center [277, 225] width 38 height 38
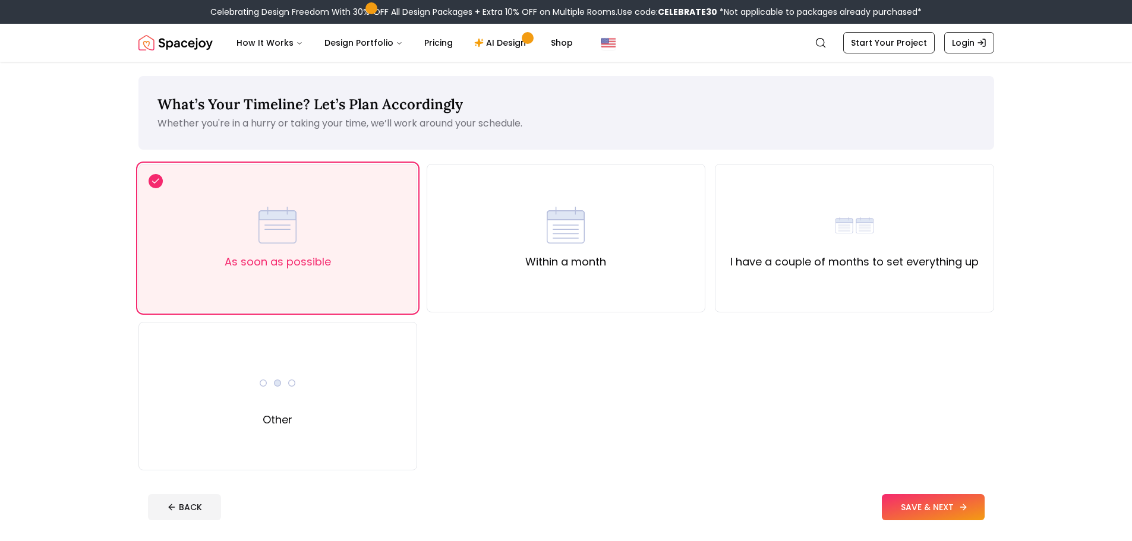
click at [956, 503] on button "SAVE & NEXT" at bounding box center [933, 507] width 103 height 26
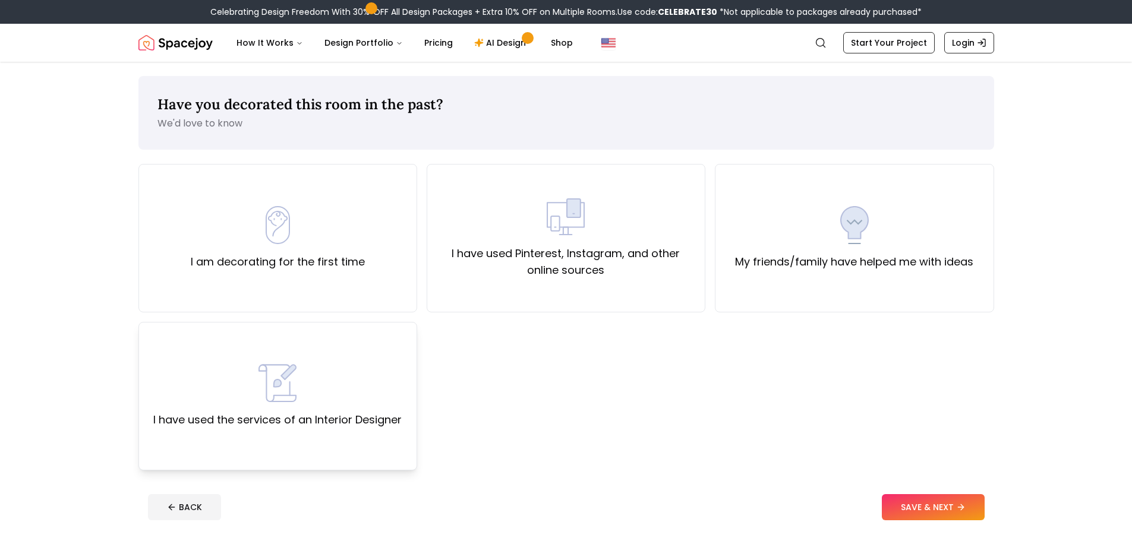
click at [280, 382] on img at bounding box center [277, 383] width 38 height 38
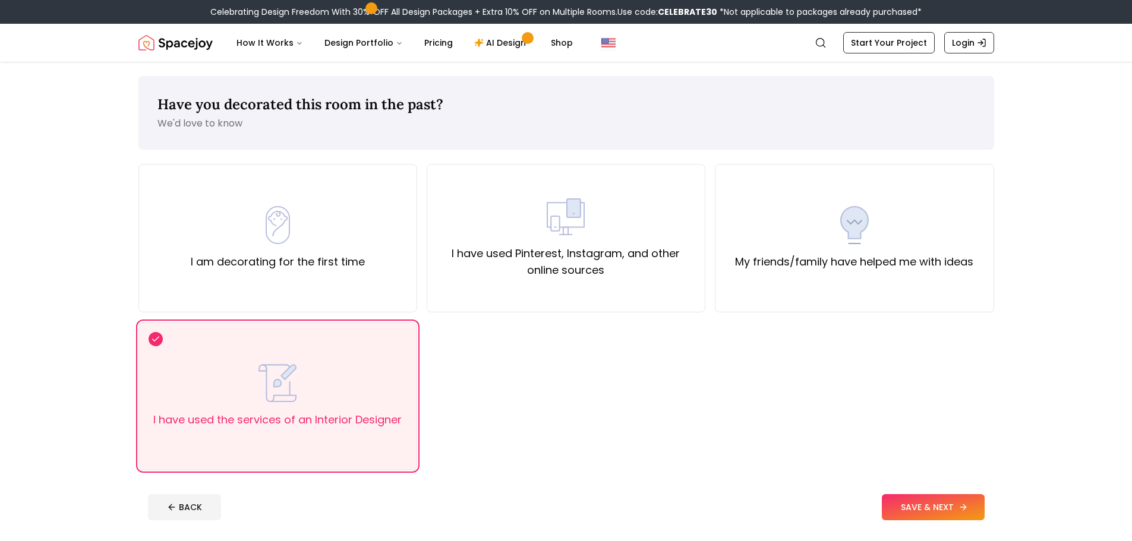
click at [951, 505] on button "SAVE & NEXT" at bounding box center [933, 507] width 103 height 26
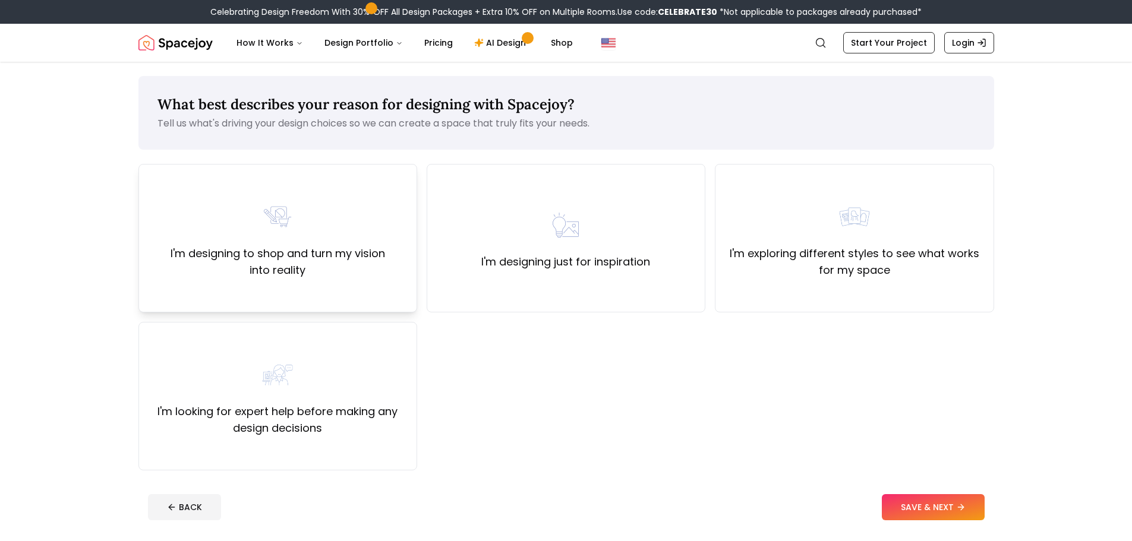
click at [293, 280] on div "I'm designing to shop and turn my vision into reality" at bounding box center [277, 238] width 279 height 149
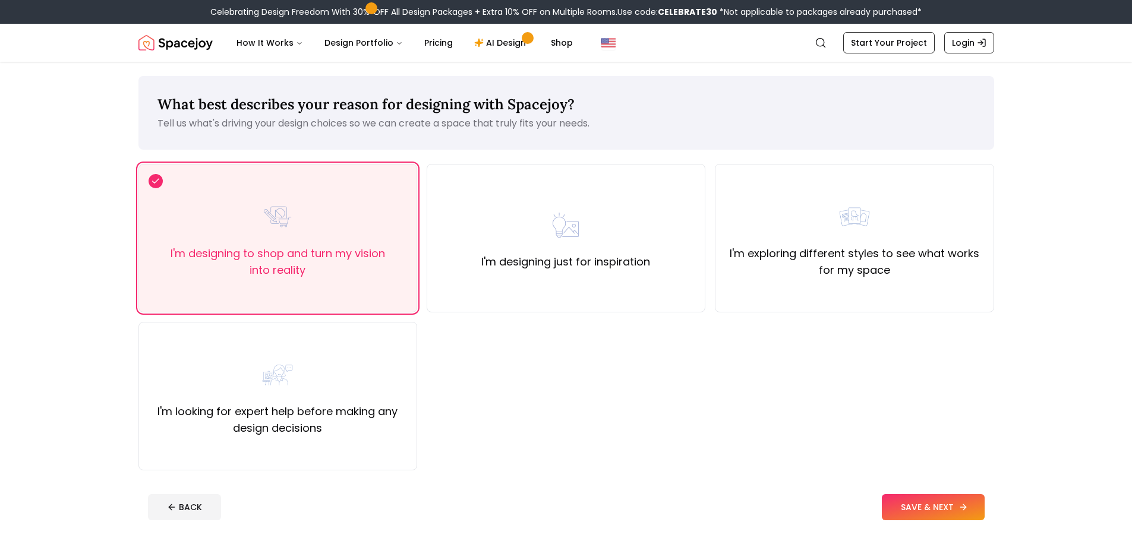
click at [916, 504] on button "SAVE & NEXT" at bounding box center [933, 507] width 103 height 26
